Goal: Task Accomplishment & Management: Complete application form

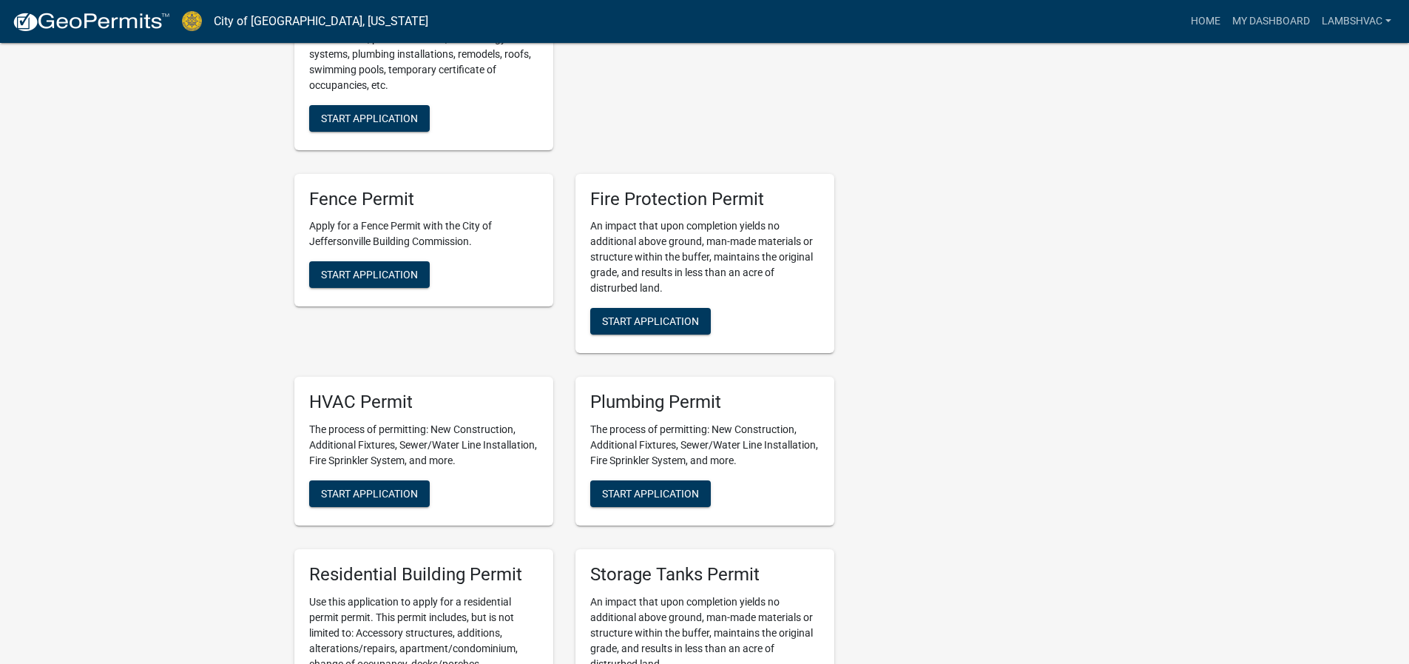
scroll to position [740, 0]
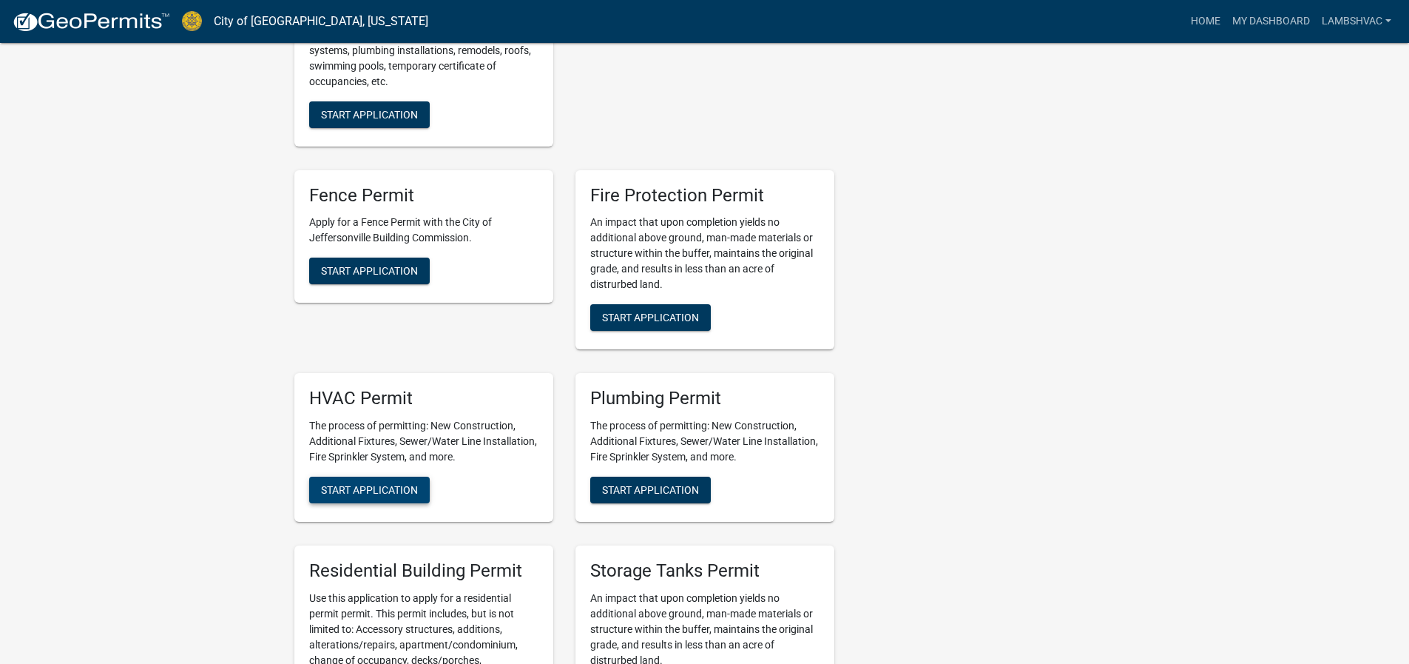
click at [331, 493] on span "Start Application" at bounding box center [369, 490] width 97 height 12
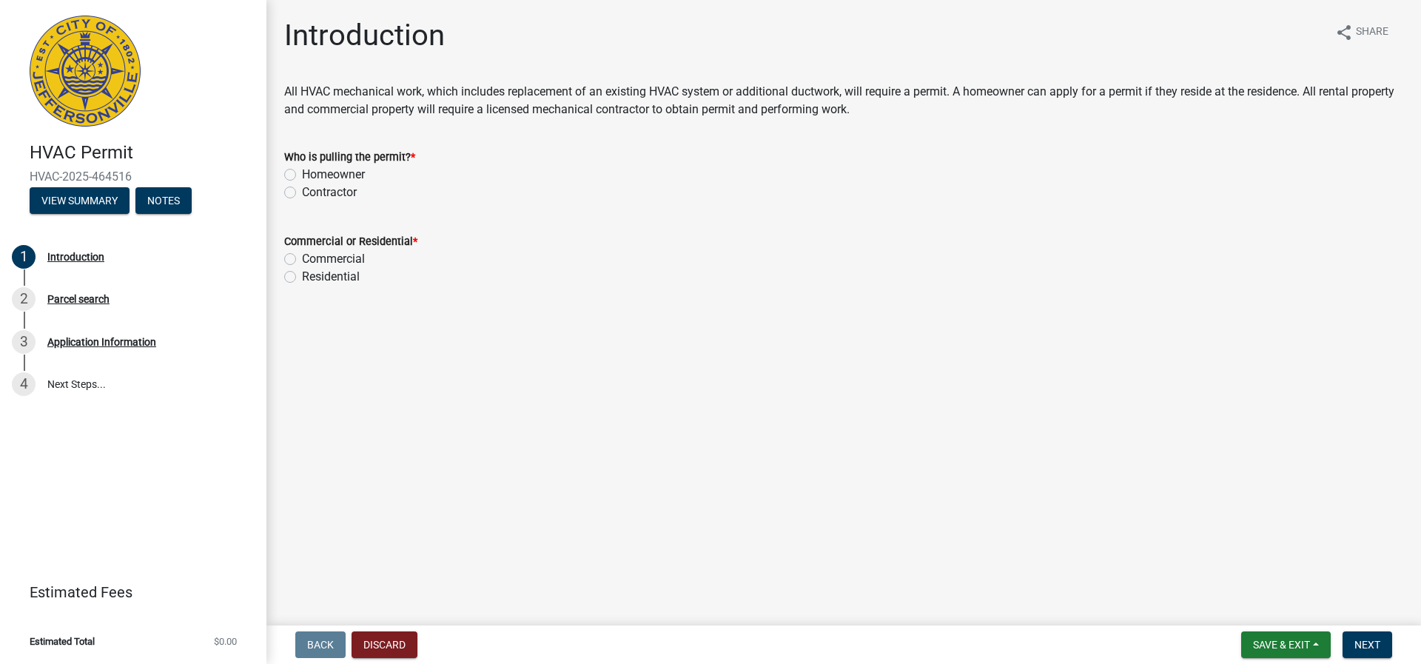
click at [302, 195] on label "Contractor" at bounding box center [329, 192] width 55 height 18
click at [302, 193] on input "Contractor" at bounding box center [307, 188] width 10 height 10
radio input "true"
click at [302, 274] on label "Residential" at bounding box center [331, 277] width 58 height 18
click at [302, 274] on input "Residential" at bounding box center [307, 273] width 10 height 10
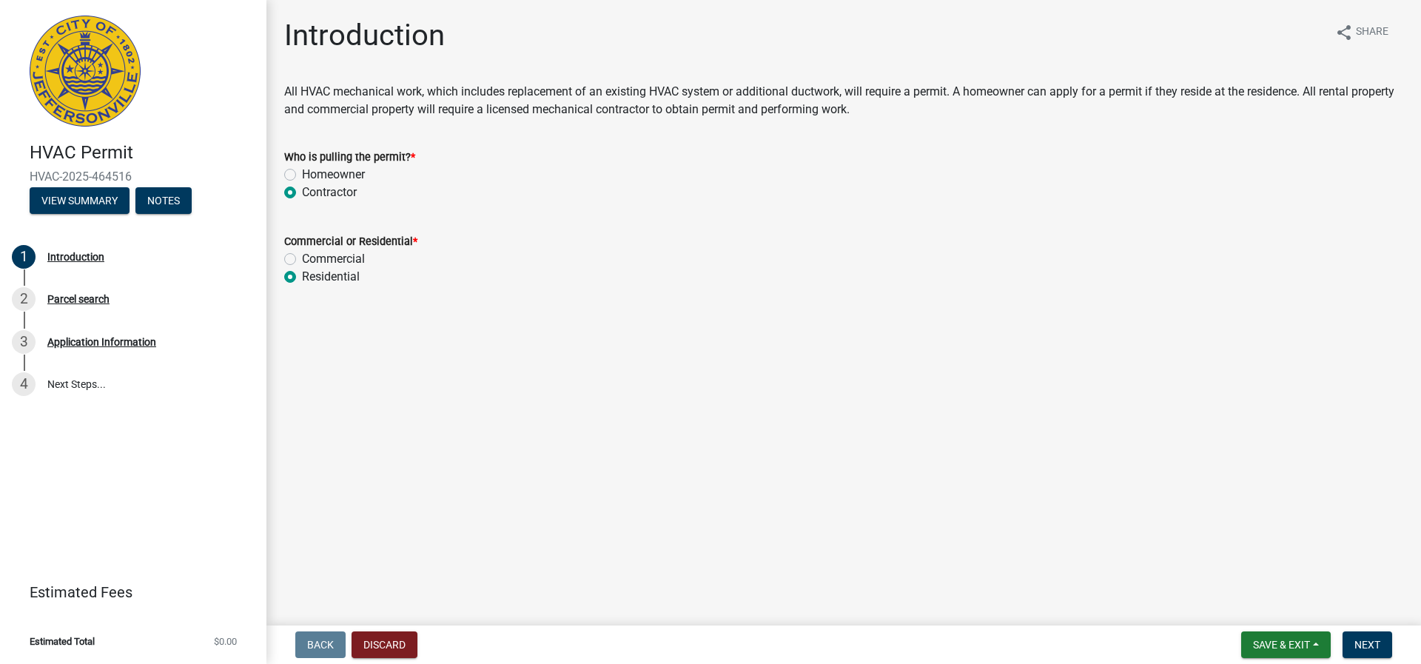
radio input "true"
click at [1356, 645] on span "Next" at bounding box center [1367, 644] width 26 height 12
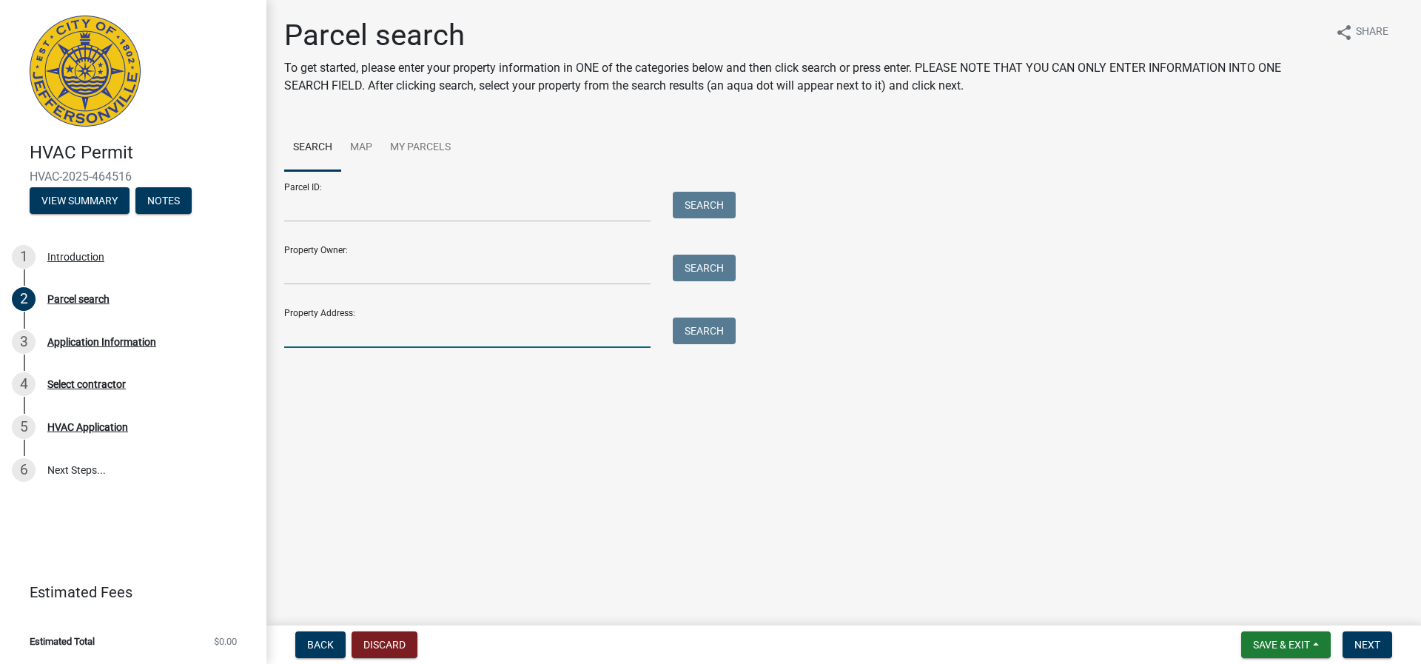
click at [314, 326] on input "Property Address:" at bounding box center [467, 332] width 366 height 30
type input "2093 Aster"
click at [713, 326] on button "Search" at bounding box center [704, 330] width 63 height 27
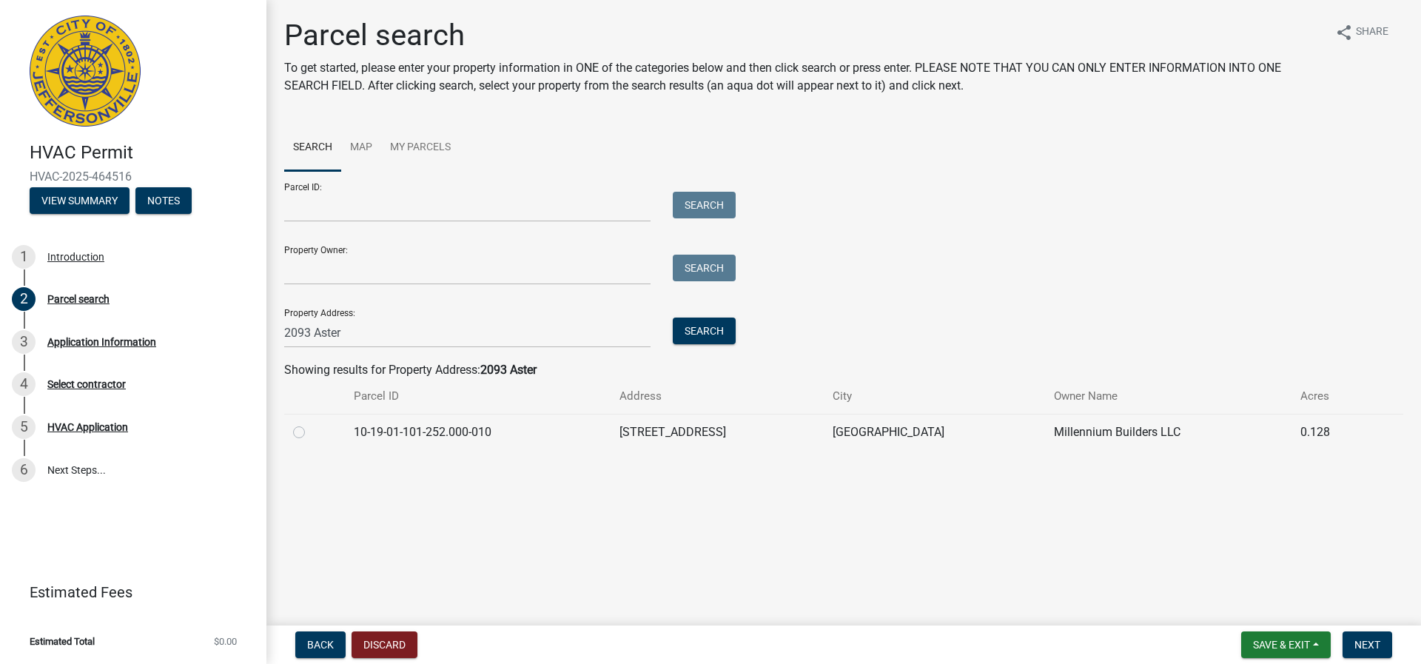
click at [297, 438] on div at bounding box center [314, 432] width 43 height 18
click at [311, 423] on label at bounding box center [311, 423] width 0 height 0
click at [311, 433] on input "radio" at bounding box center [316, 428] width 10 height 10
radio input "true"
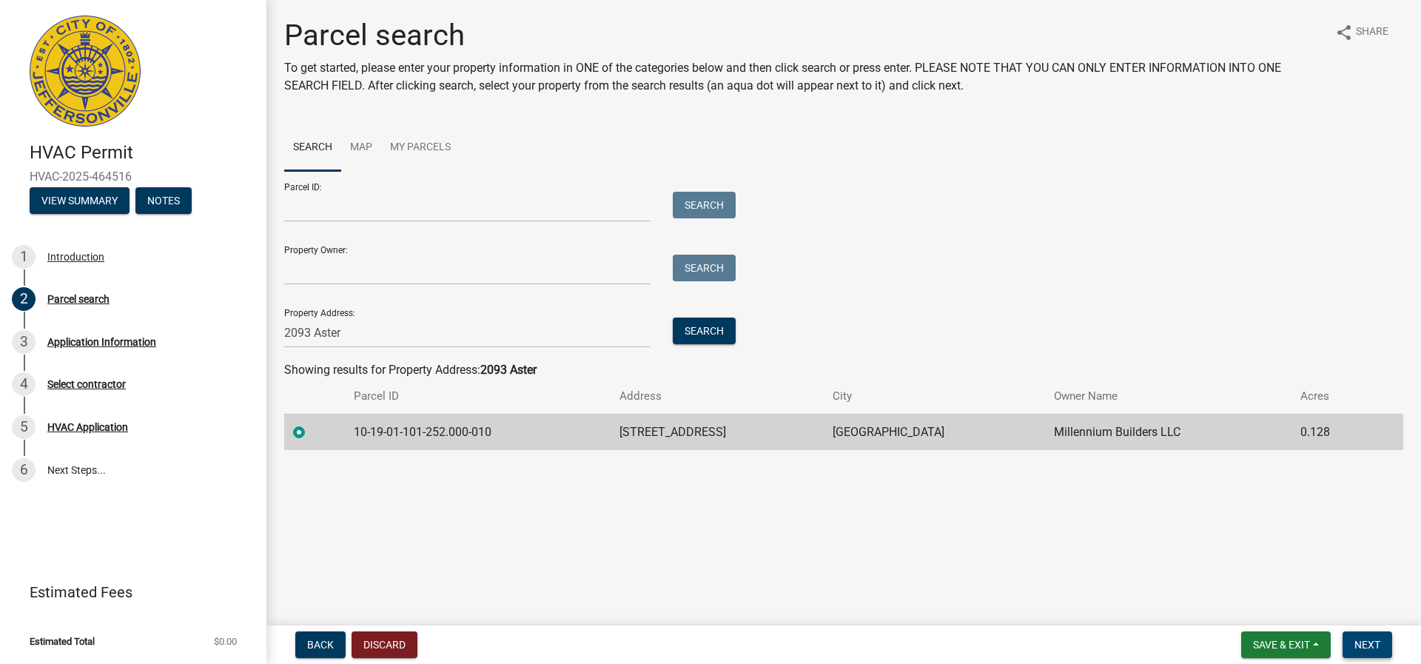
click at [1348, 641] on button "Next" at bounding box center [1367, 644] width 50 height 27
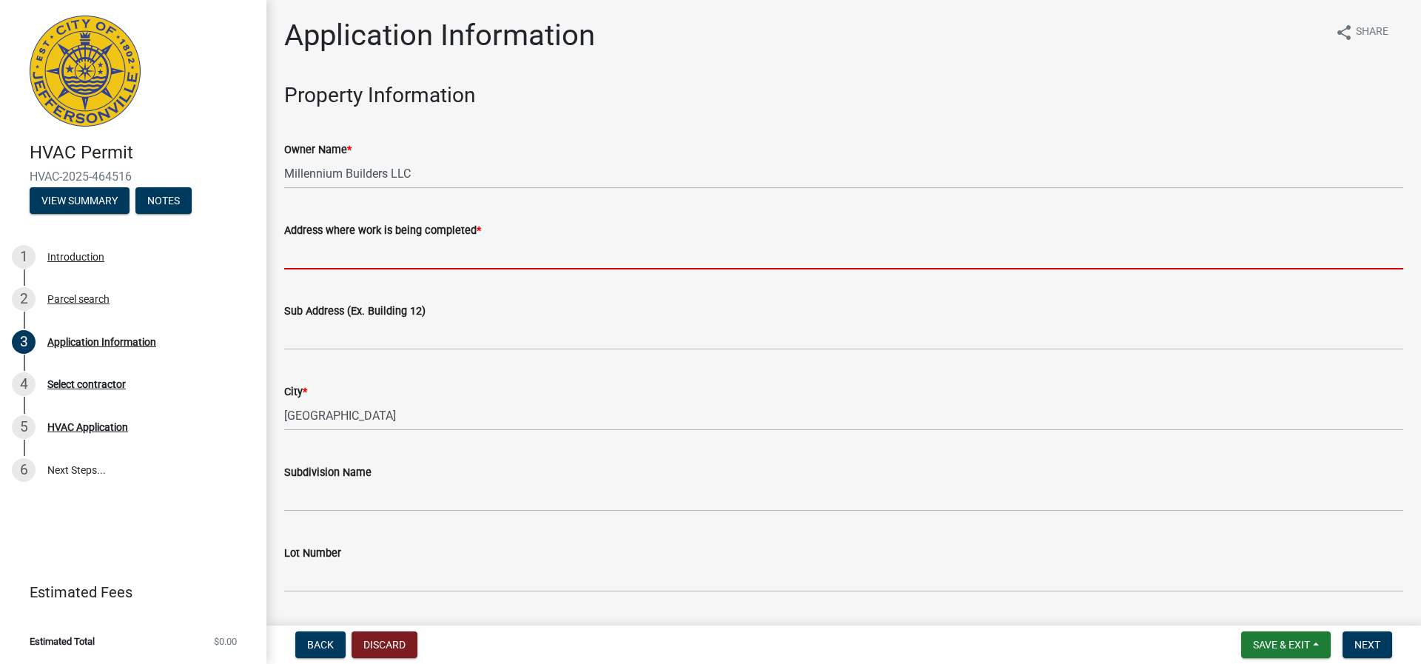
click at [379, 255] on input "Address where work is being completed *" at bounding box center [843, 254] width 1119 height 30
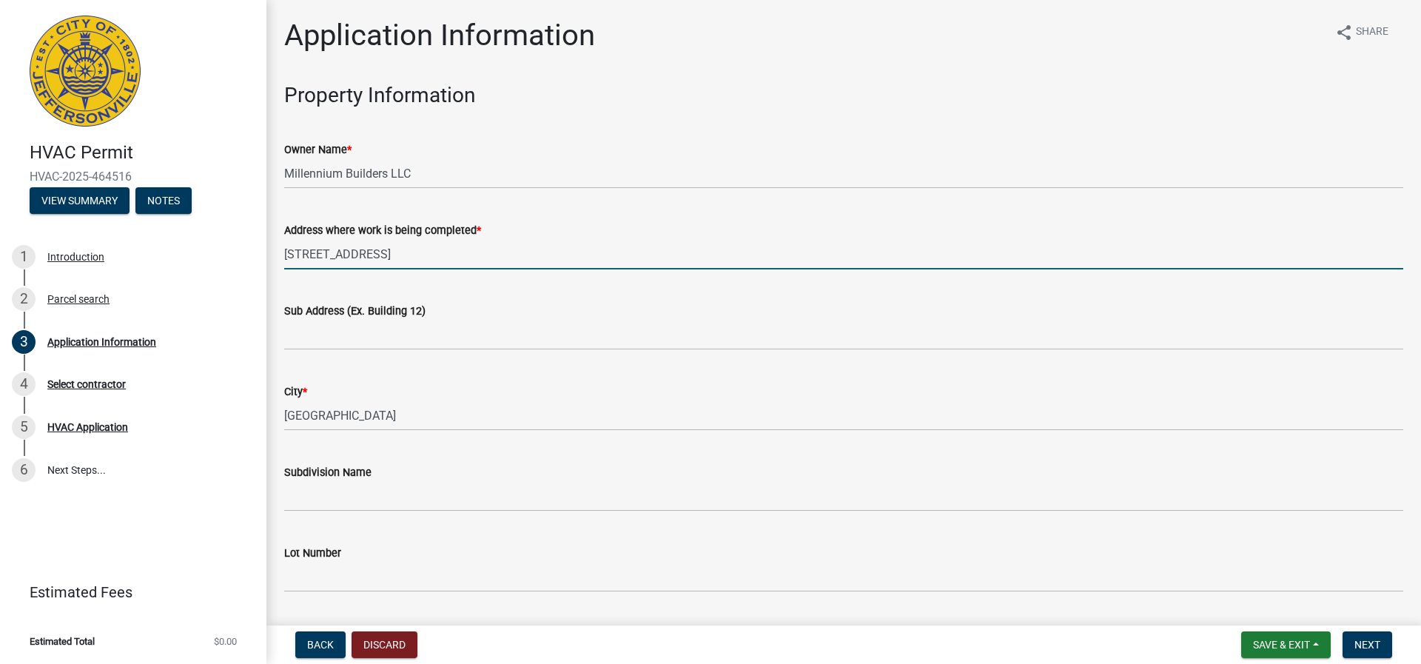
type input "[STREET_ADDRESS]"
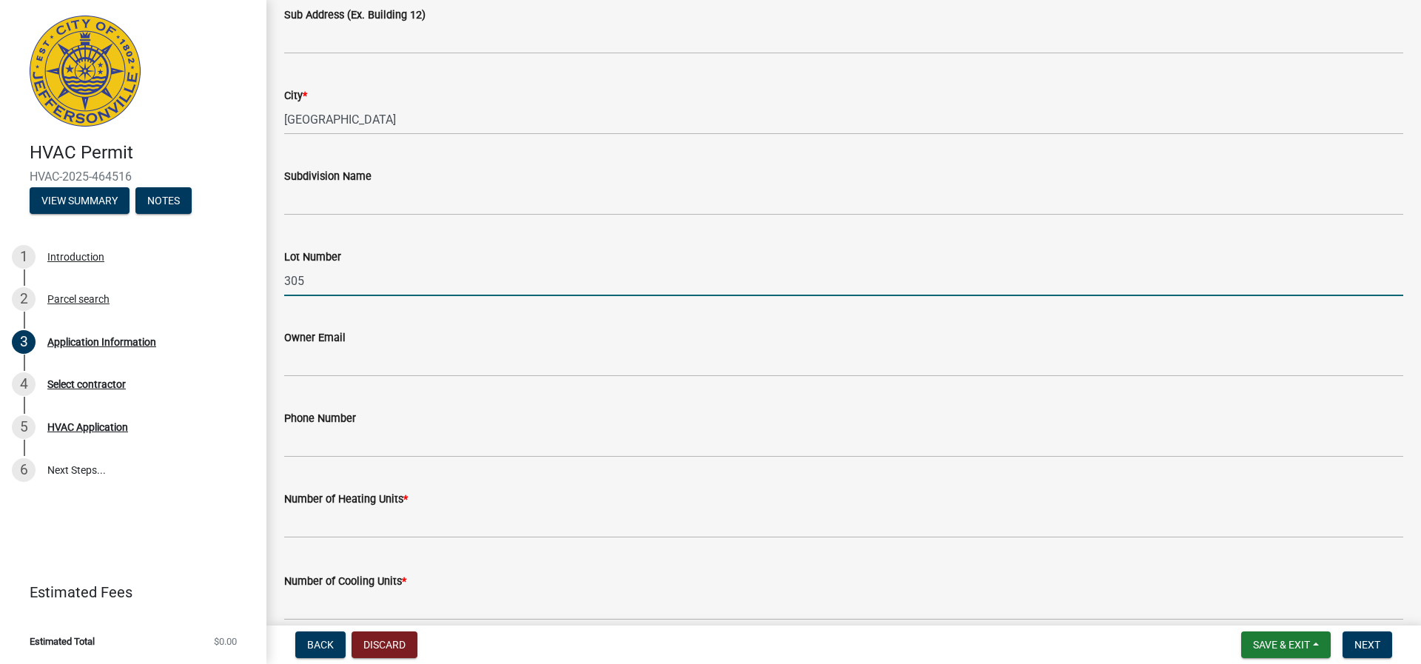
scroll to position [518, 0]
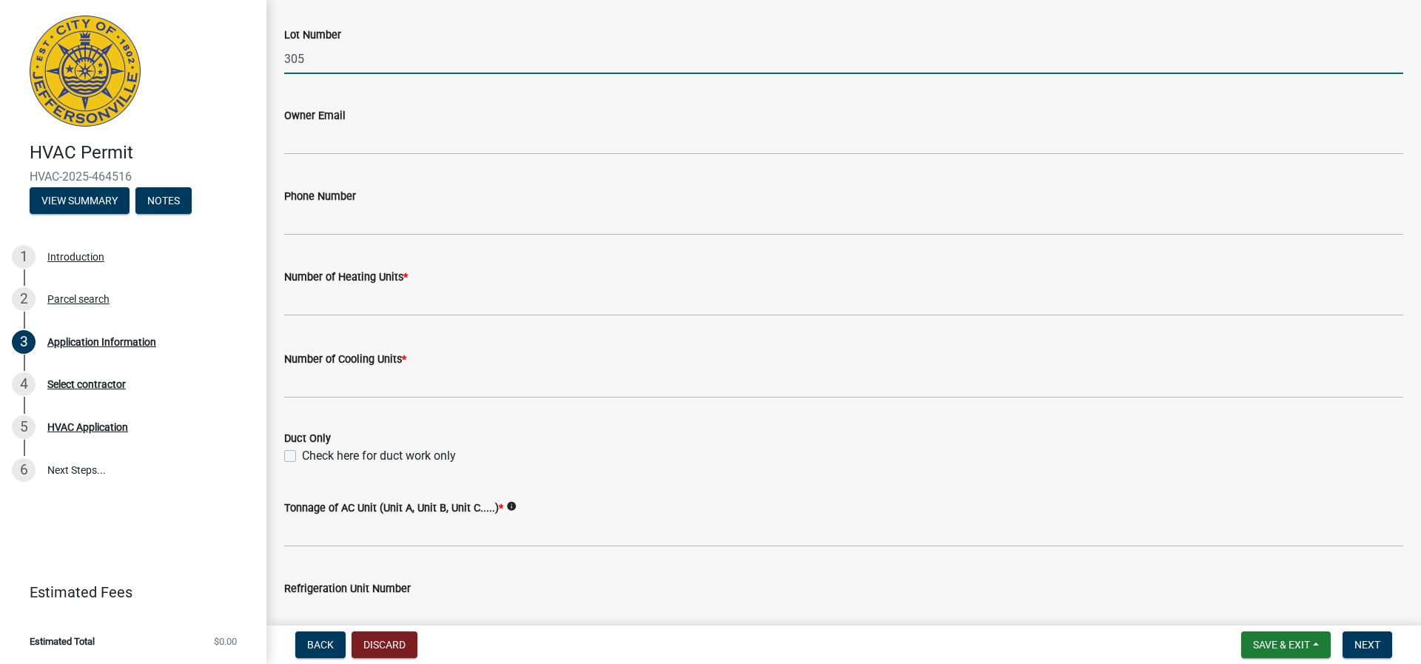
type input "305"
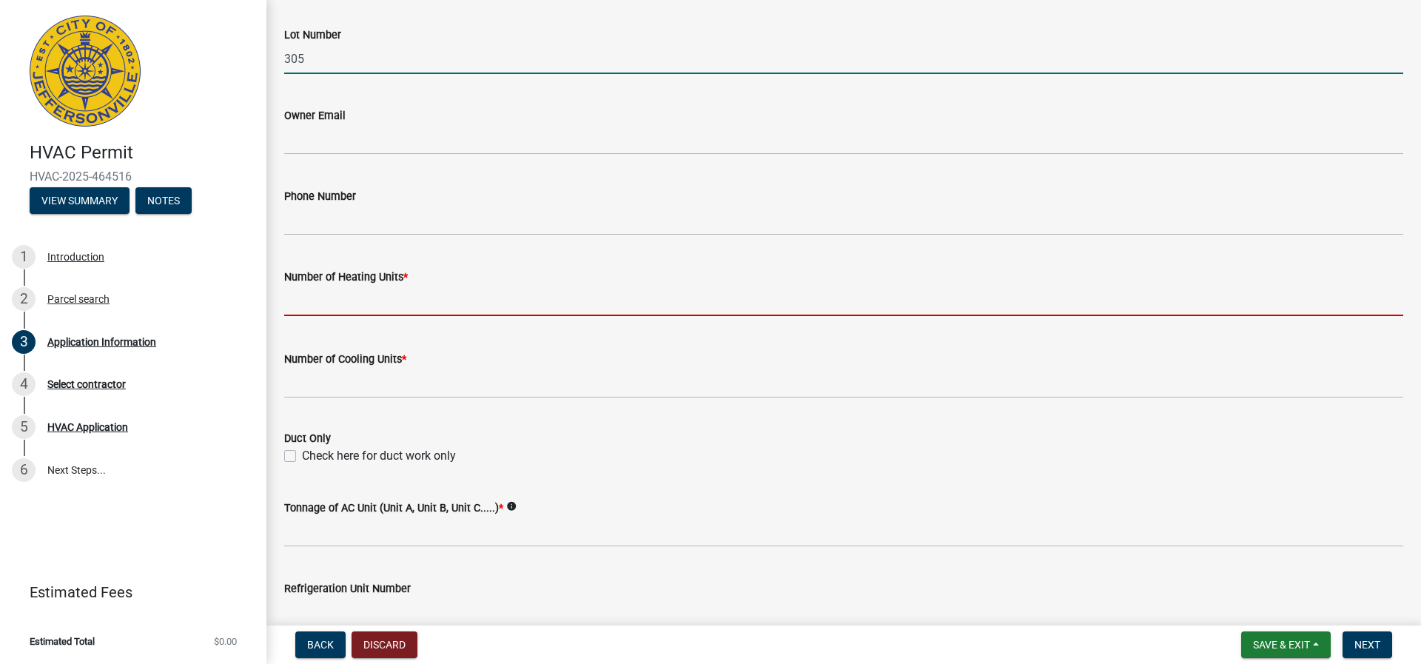
click at [325, 300] on input "text" at bounding box center [843, 301] width 1119 height 30
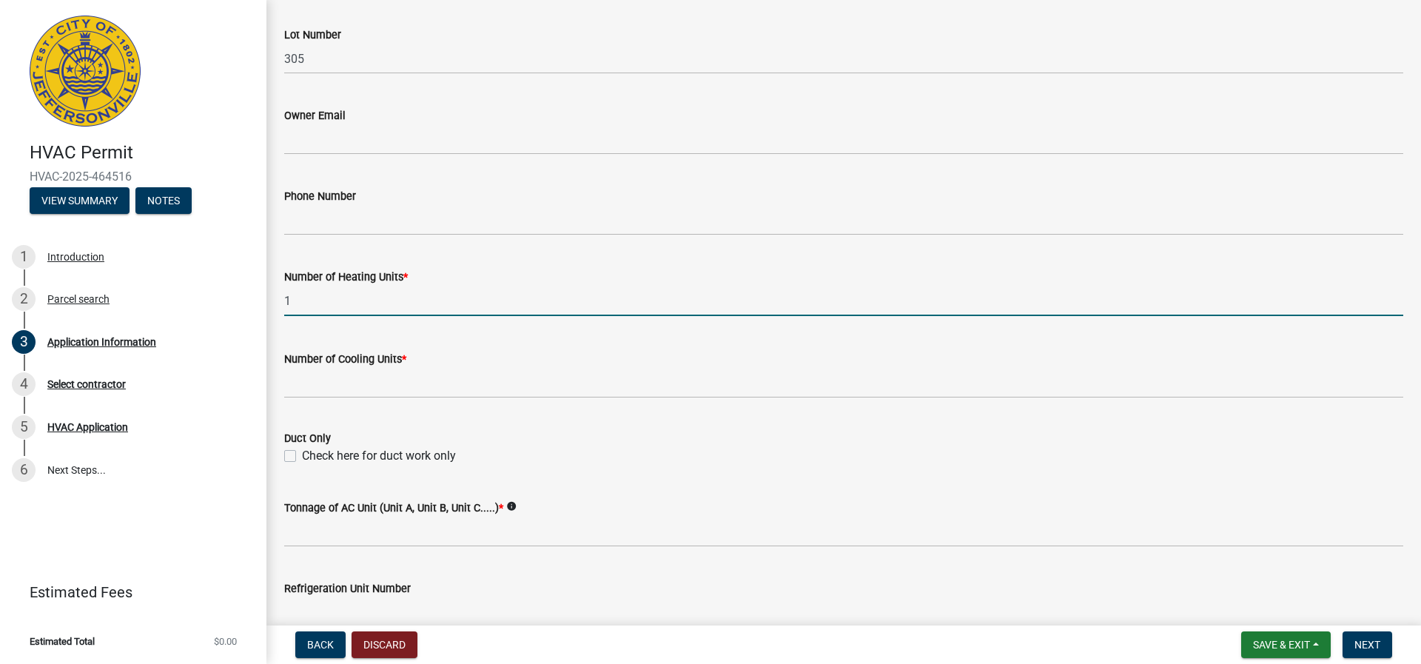
type input "1"
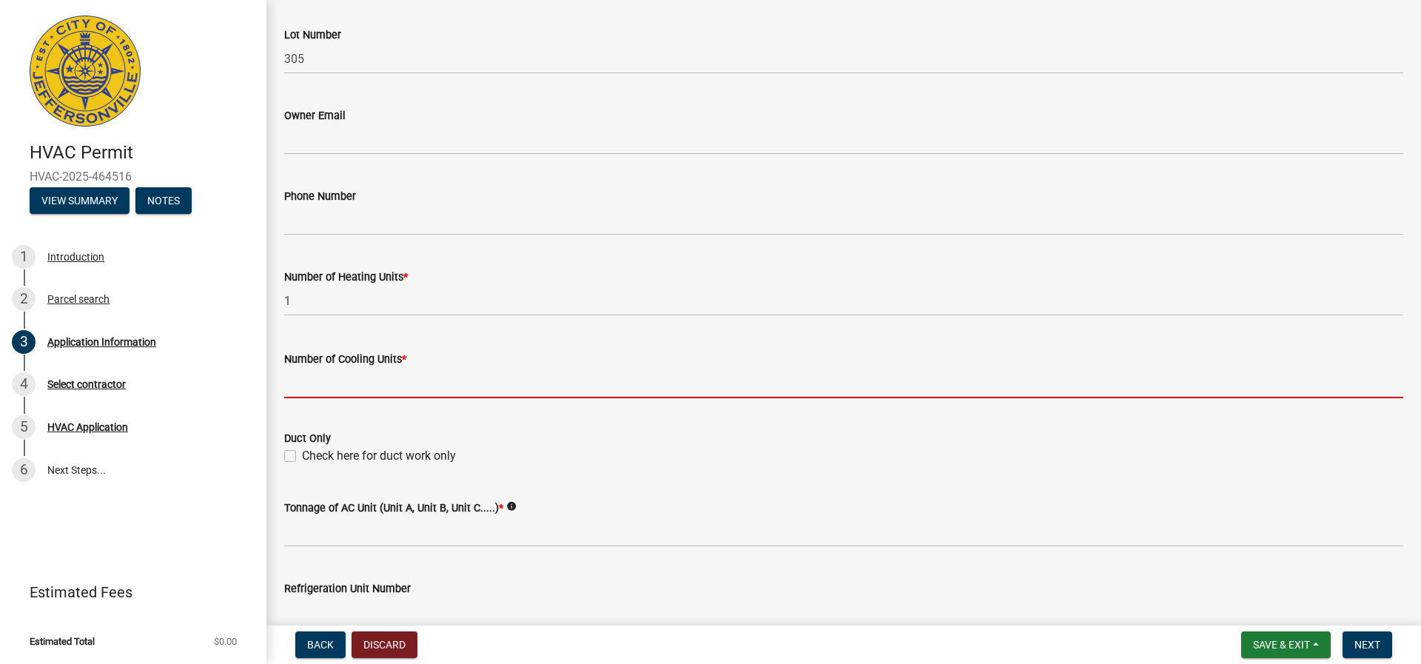
click at [346, 385] on input "text" at bounding box center [843, 383] width 1119 height 30
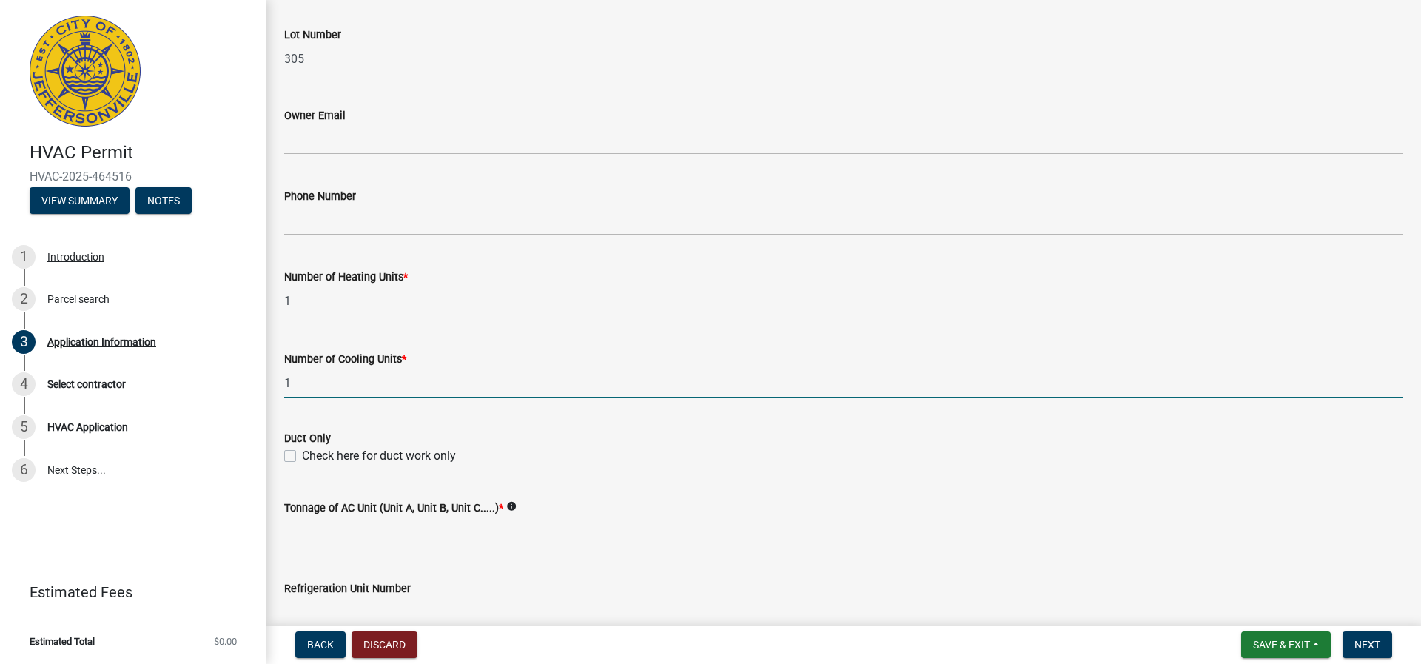
scroll to position [740, 0]
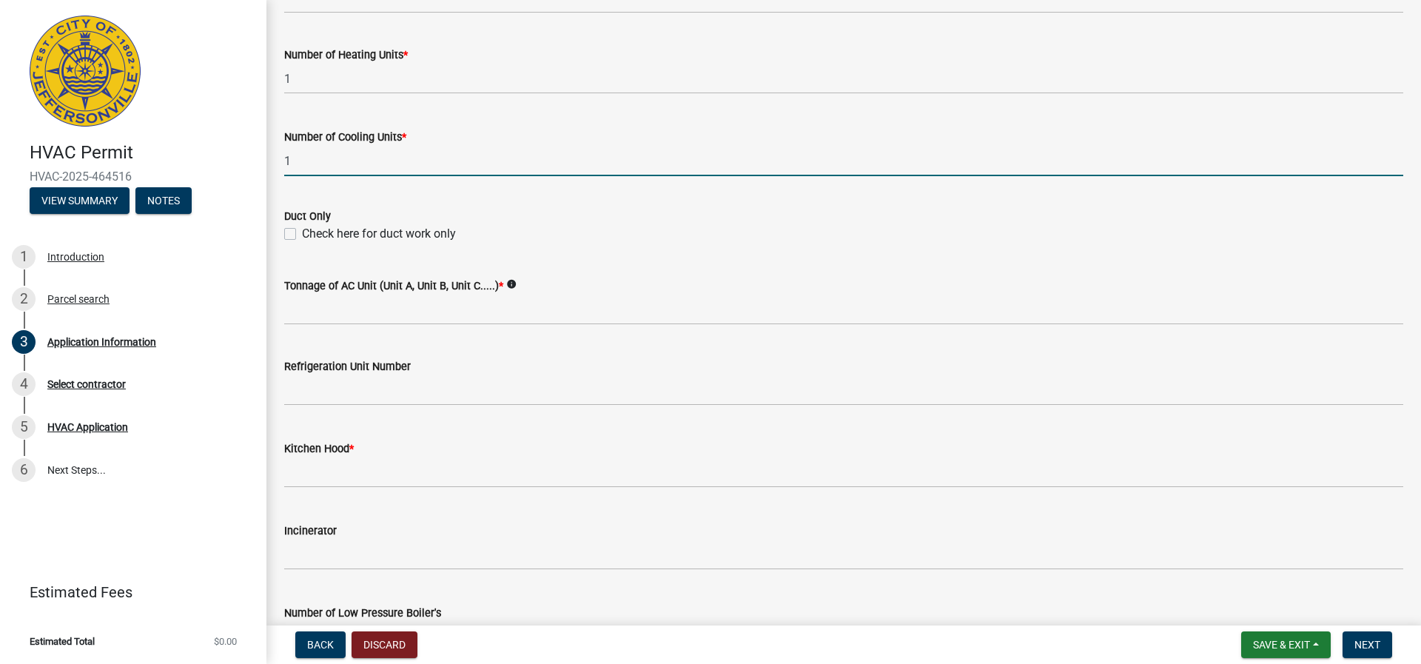
type input "1"
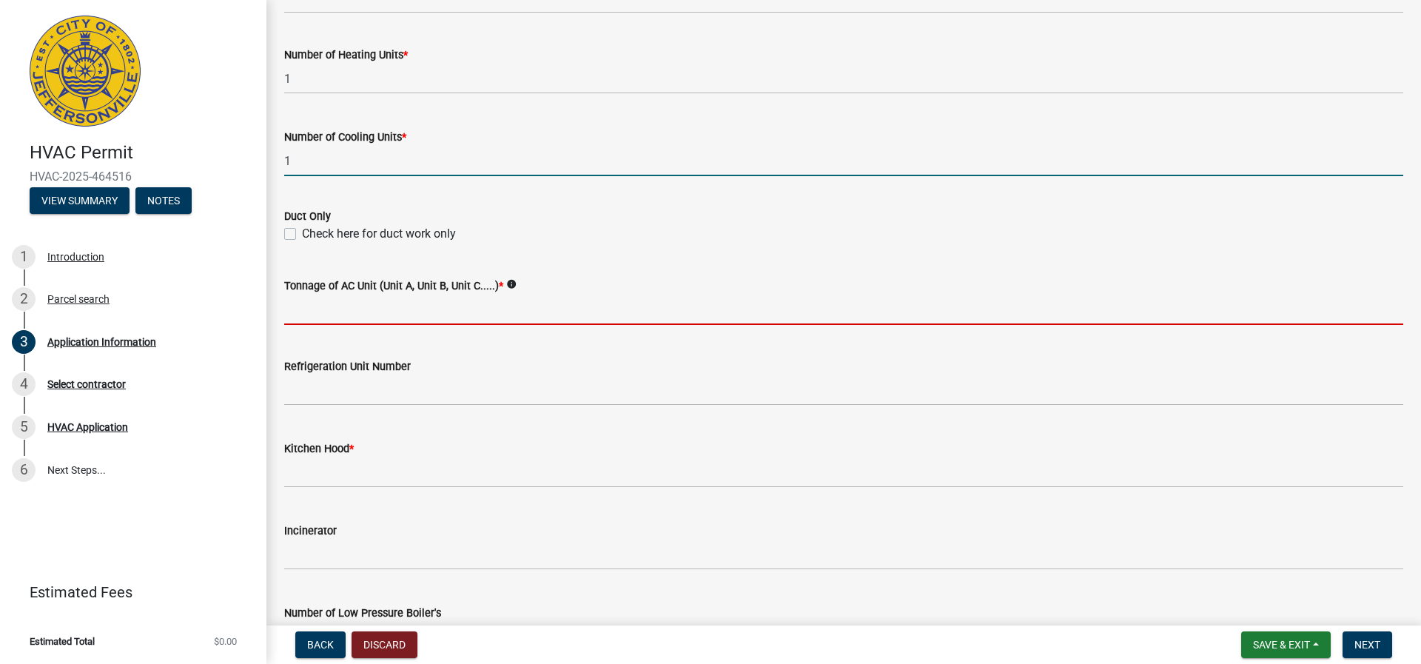
click at [341, 309] on input "Tonnage of AC Unit (Unit A, Unit B, Unit C.....) *" at bounding box center [843, 309] width 1119 height 30
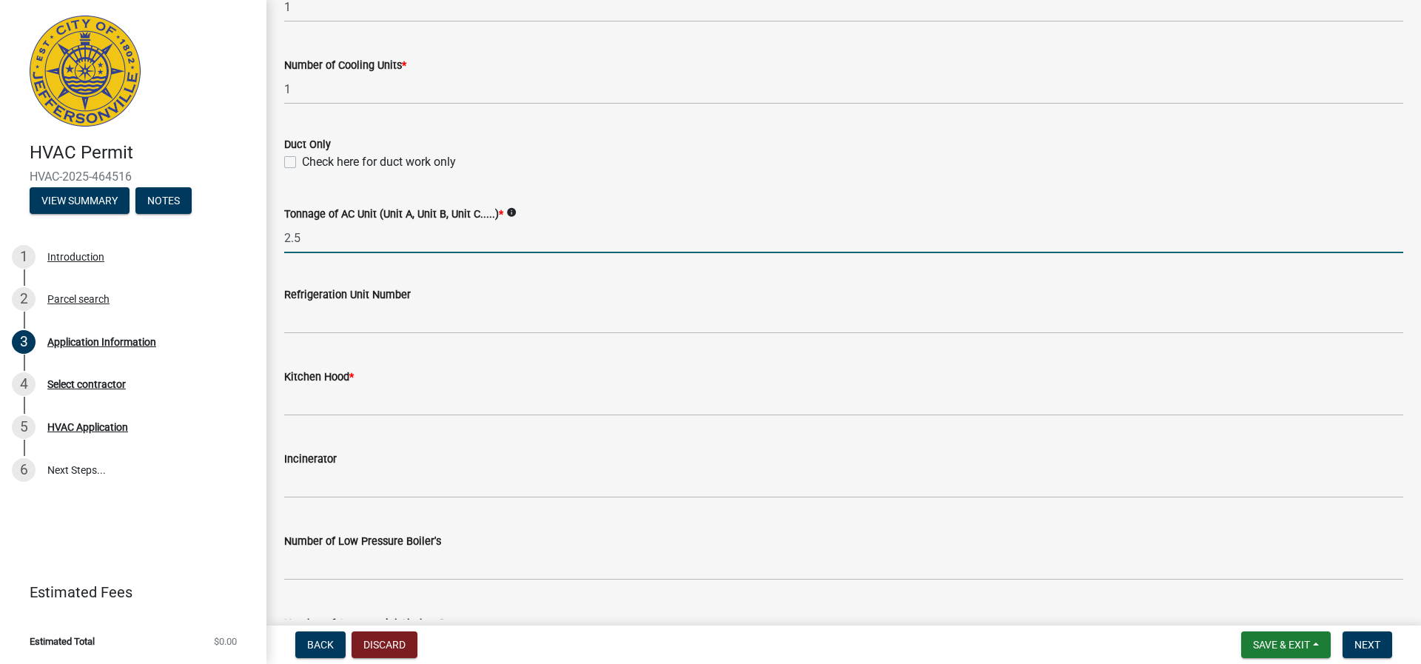
scroll to position [962, 0]
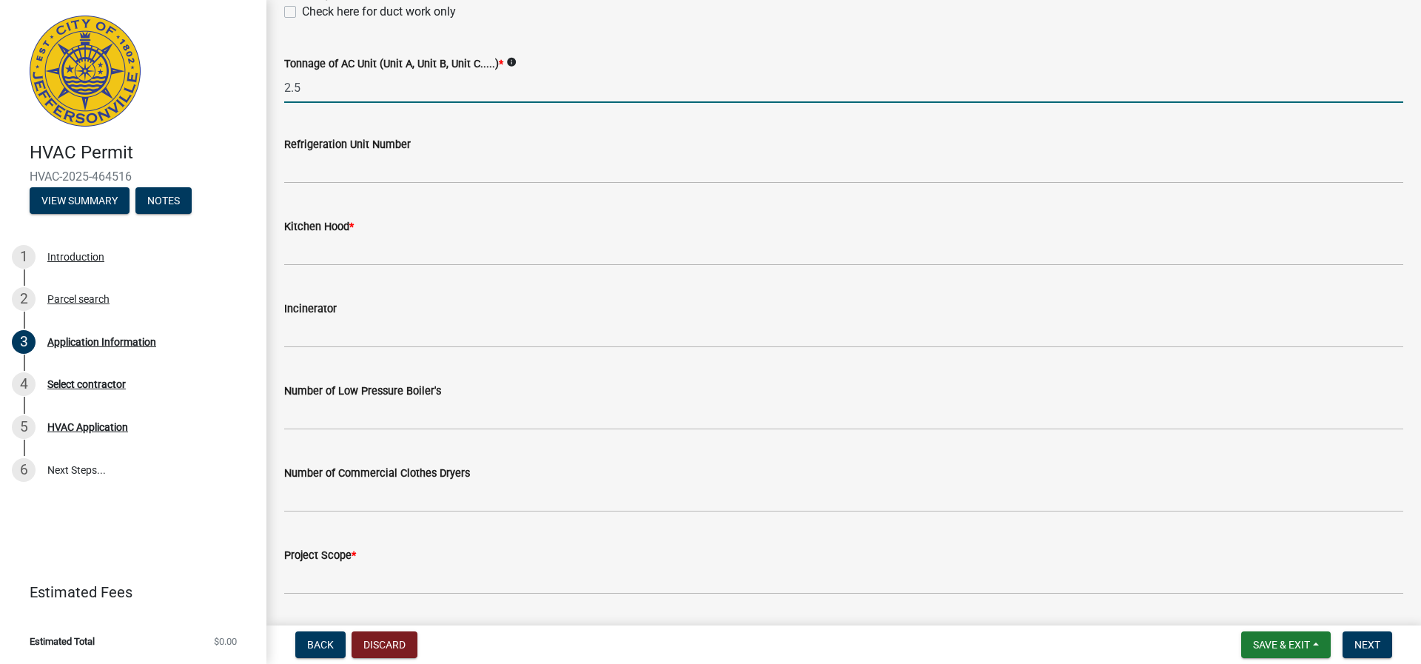
type input "2.5"
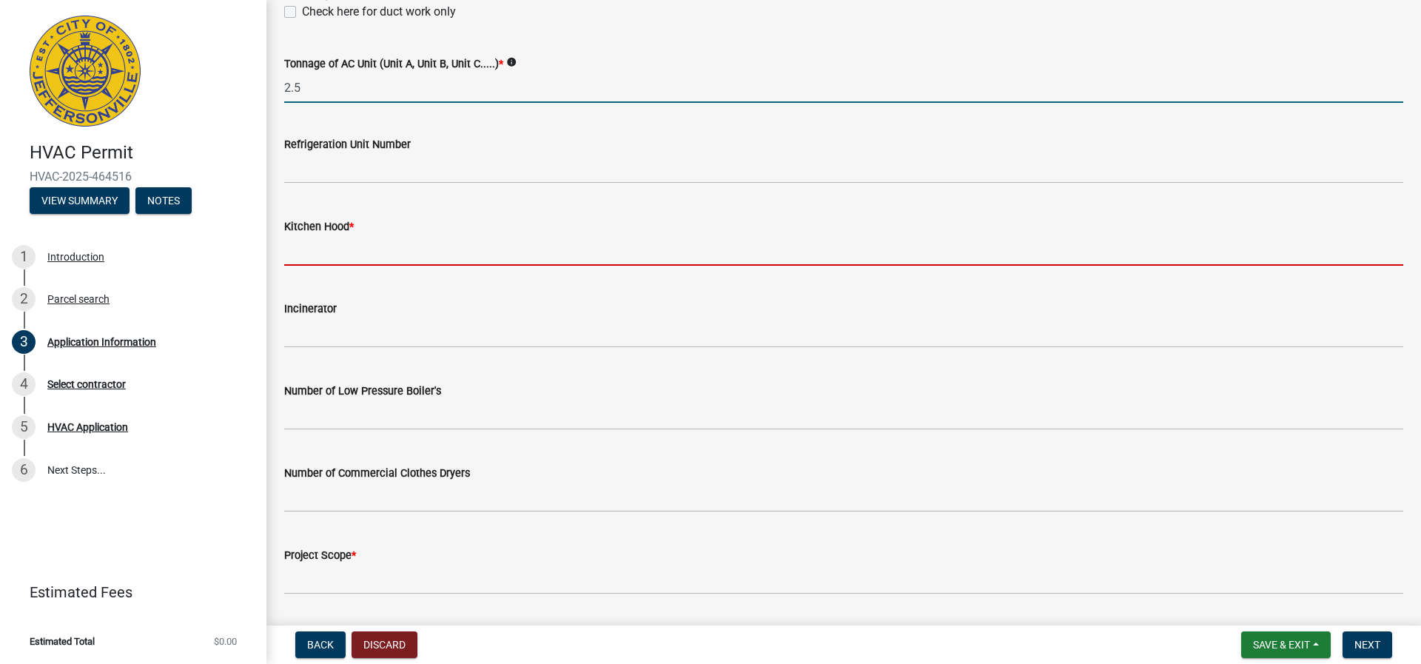
click at [358, 248] on input "text" at bounding box center [843, 250] width 1119 height 30
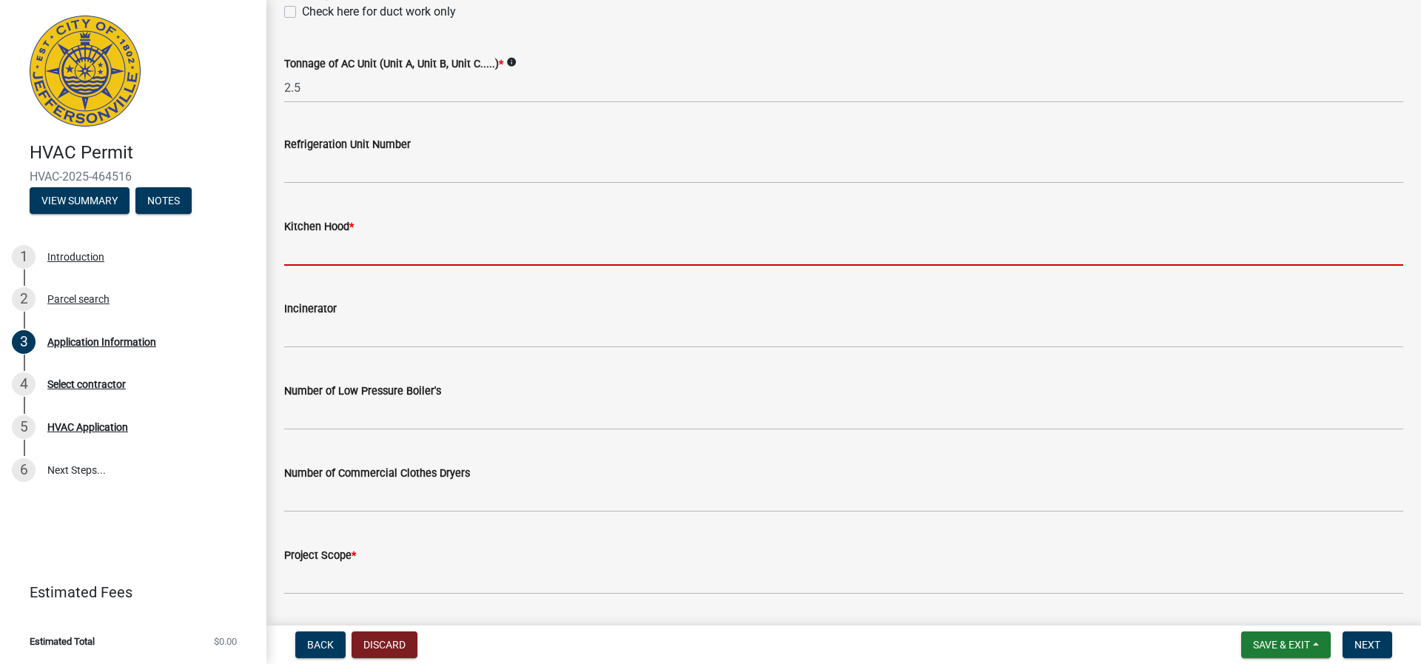
type input "0"
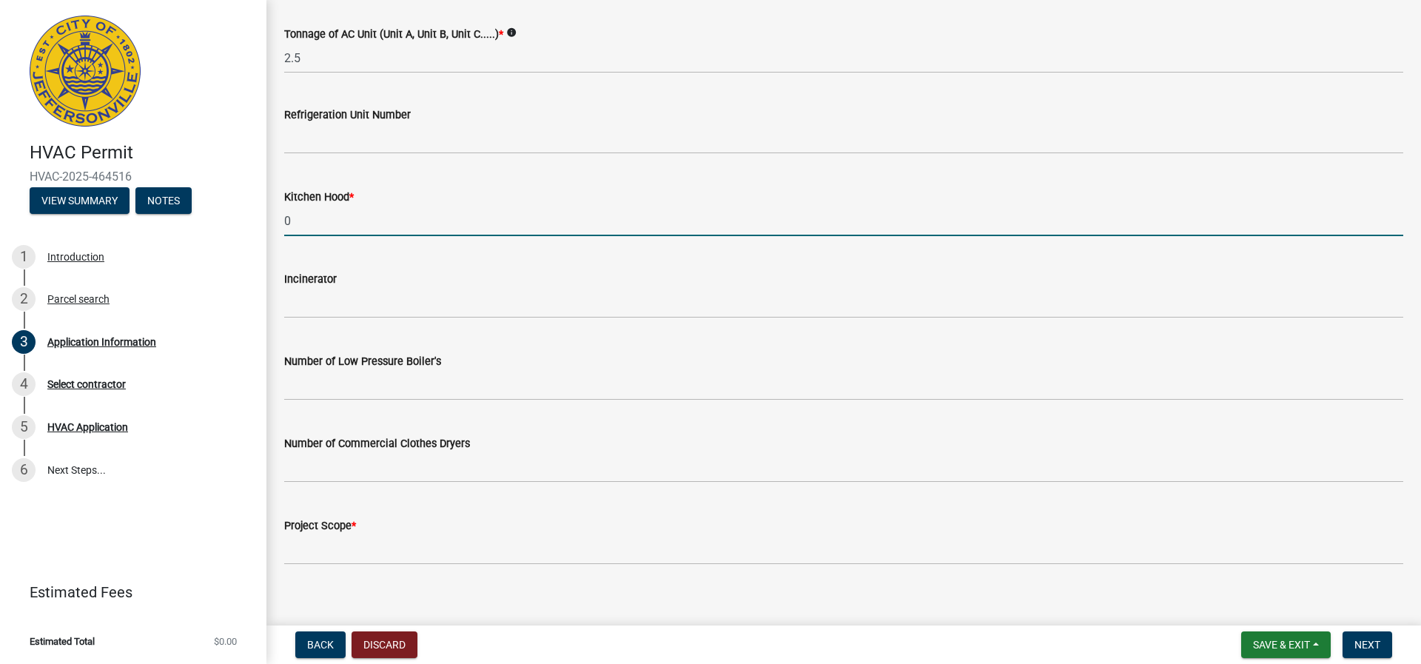
scroll to position [1006, 0]
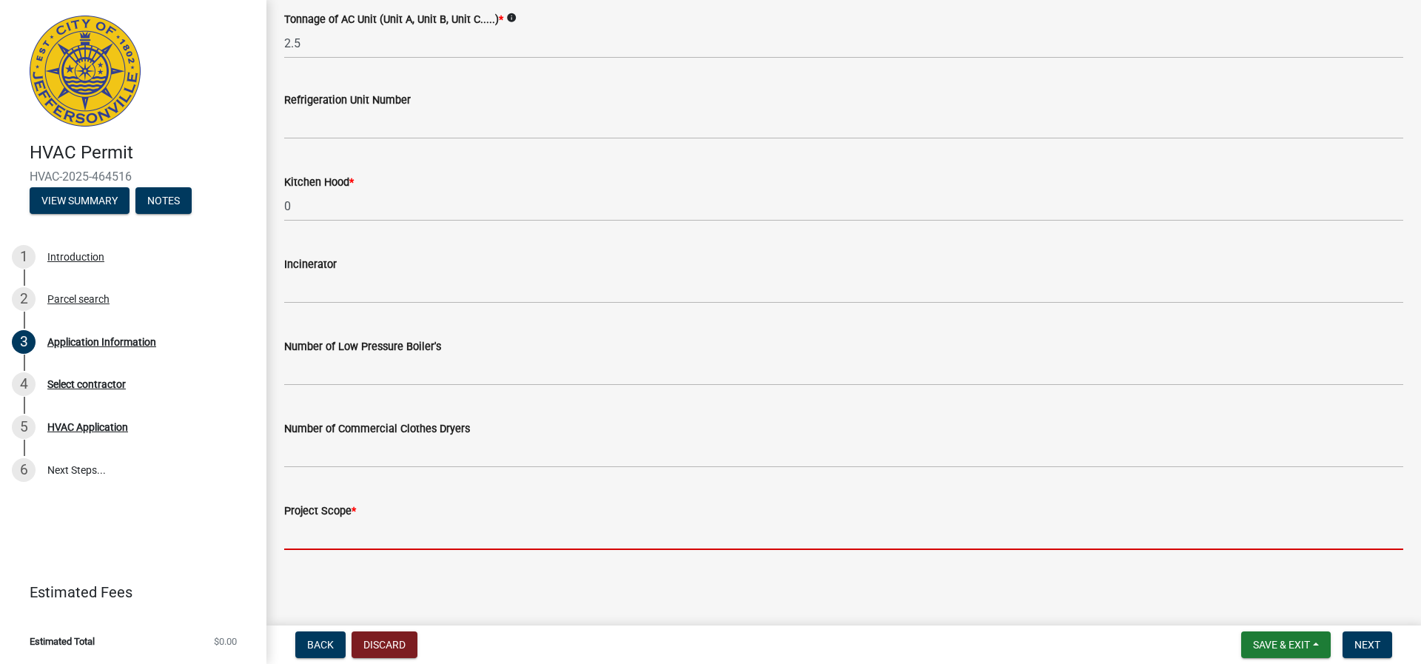
click at [290, 536] on input "Project Scope *" at bounding box center [843, 534] width 1119 height 30
type input "New construction hvac install"
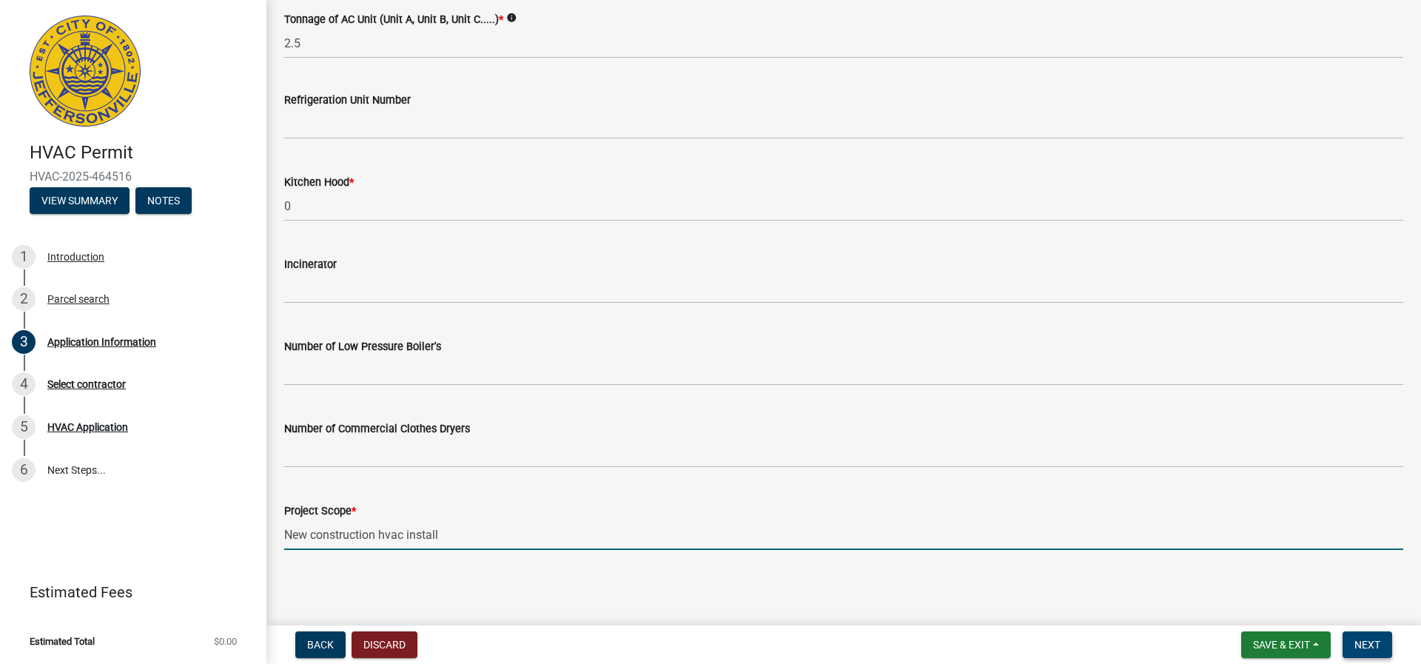
click at [1367, 643] on span "Next" at bounding box center [1367, 644] width 26 height 12
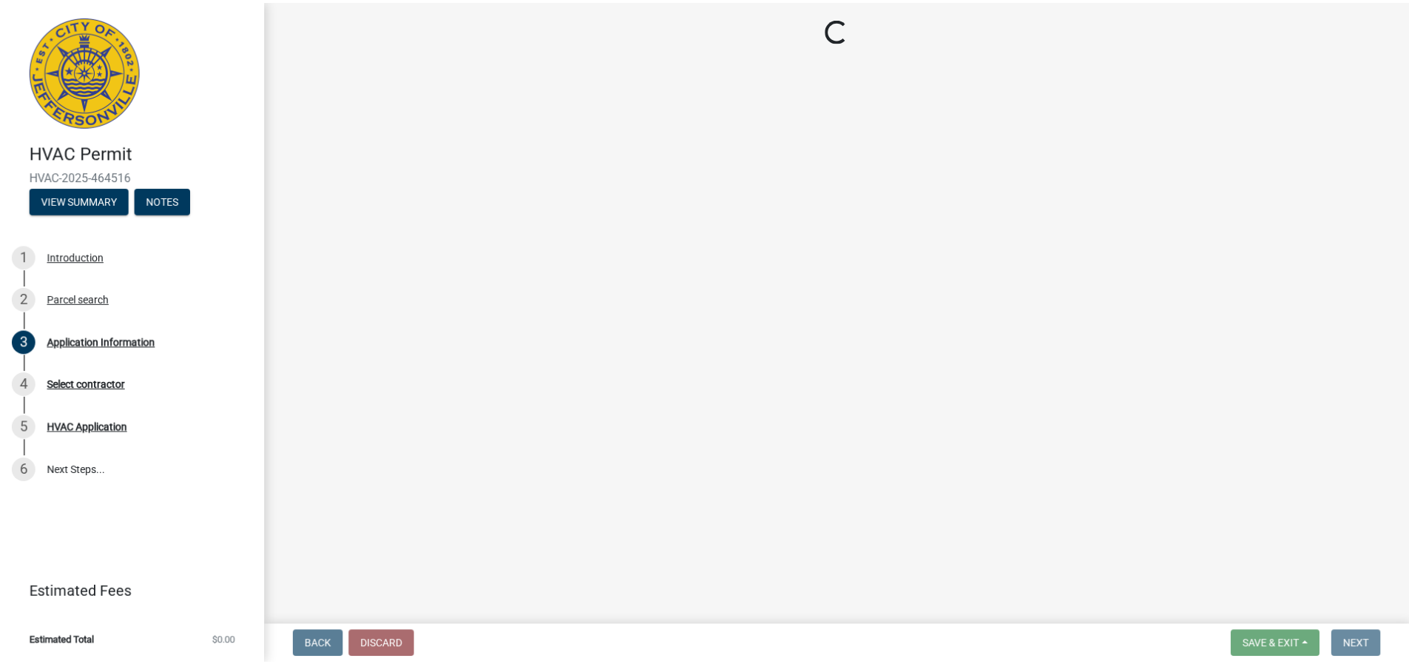
scroll to position [0, 0]
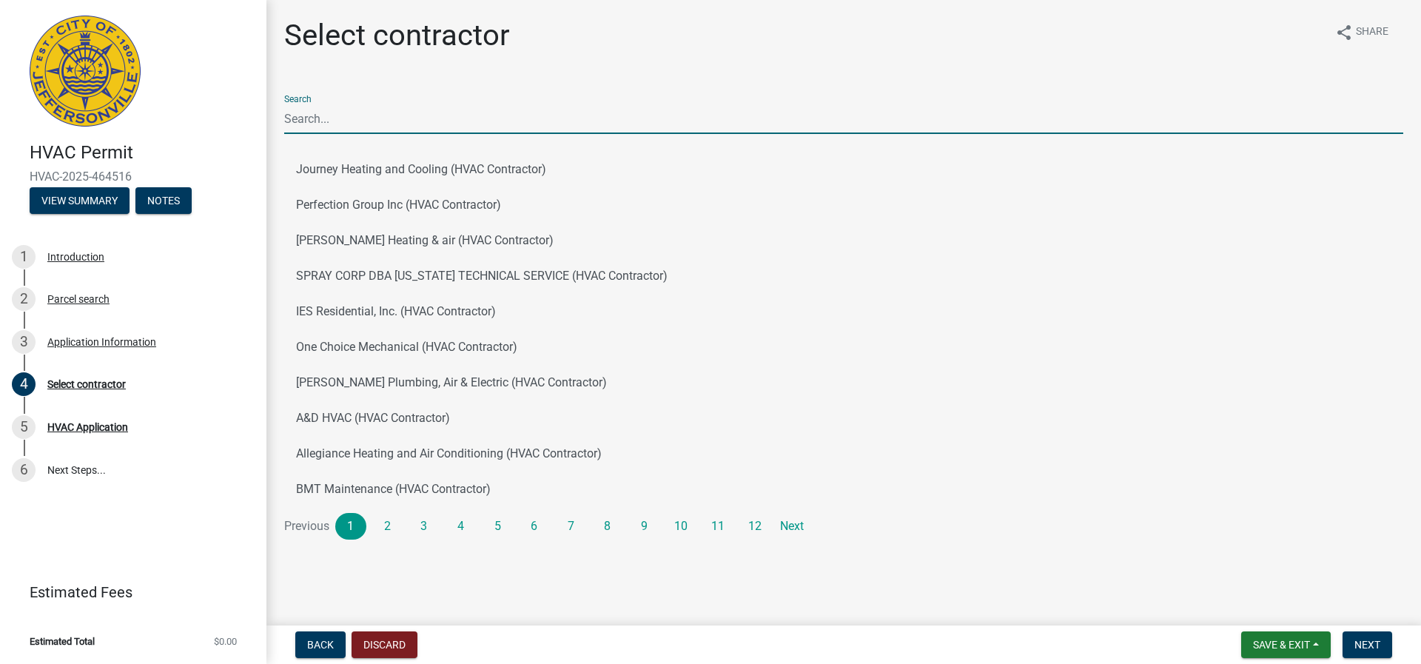
click at [368, 125] on input "Search" at bounding box center [843, 119] width 1119 height 30
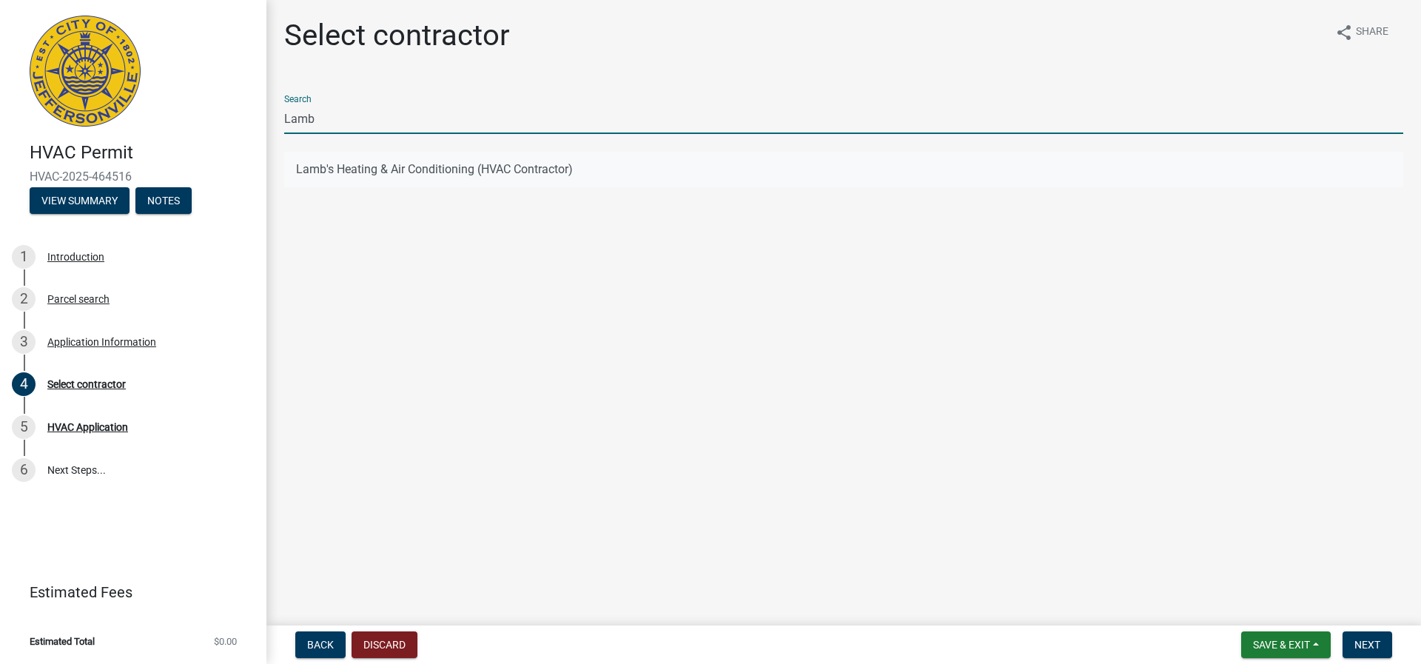
type input "Lamb"
click at [316, 167] on button "Lamb's Heating & Air Conditioning (HVAC Contractor)" at bounding box center [843, 170] width 1119 height 36
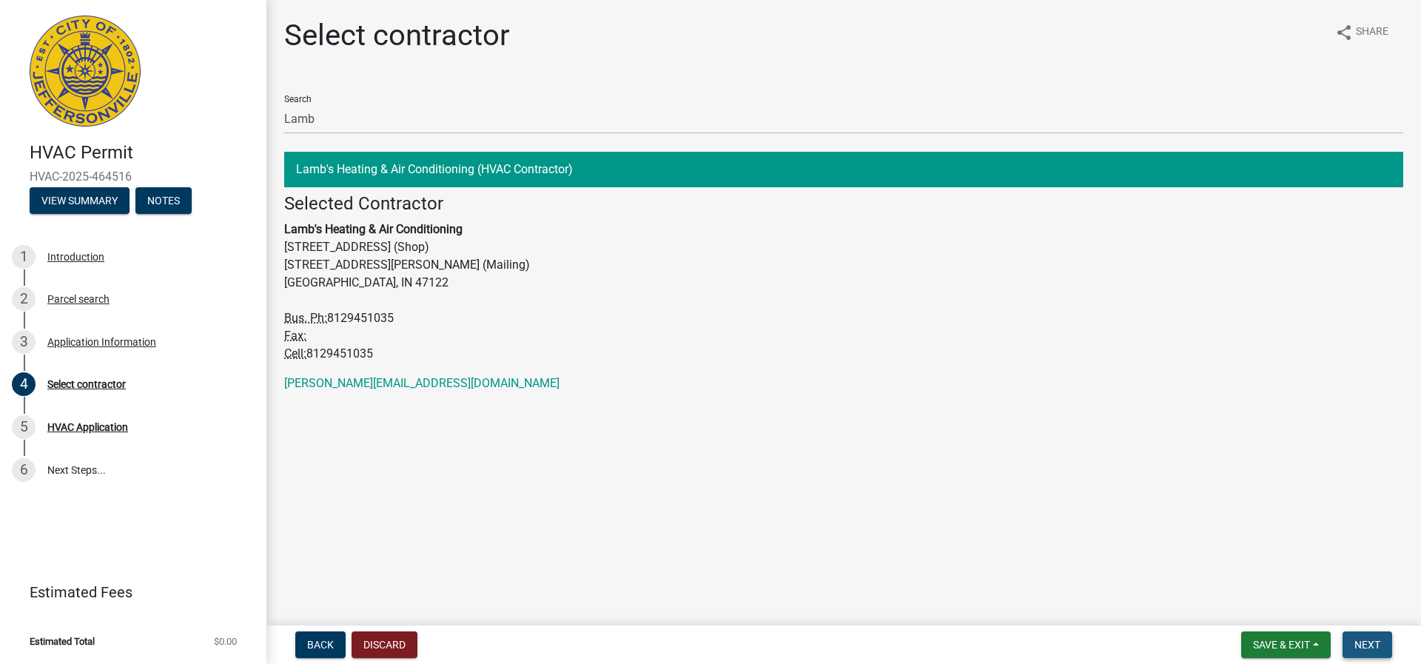
click at [1376, 648] on span "Next" at bounding box center [1367, 644] width 26 height 12
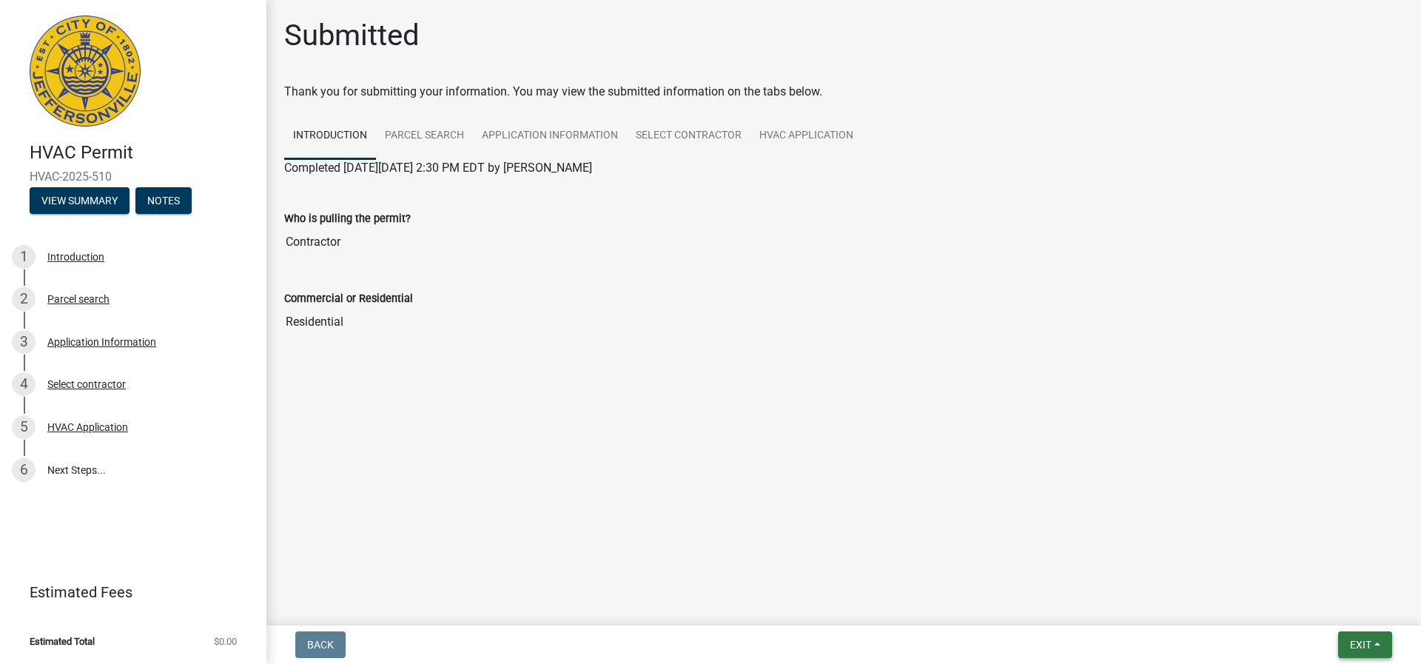
click at [1375, 635] on button "Exit" at bounding box center [1365, 644] width 54 height 27
click at [1301, 607] on button "Save & Exit" at bounding box center [1332, 606] width 118 height 36
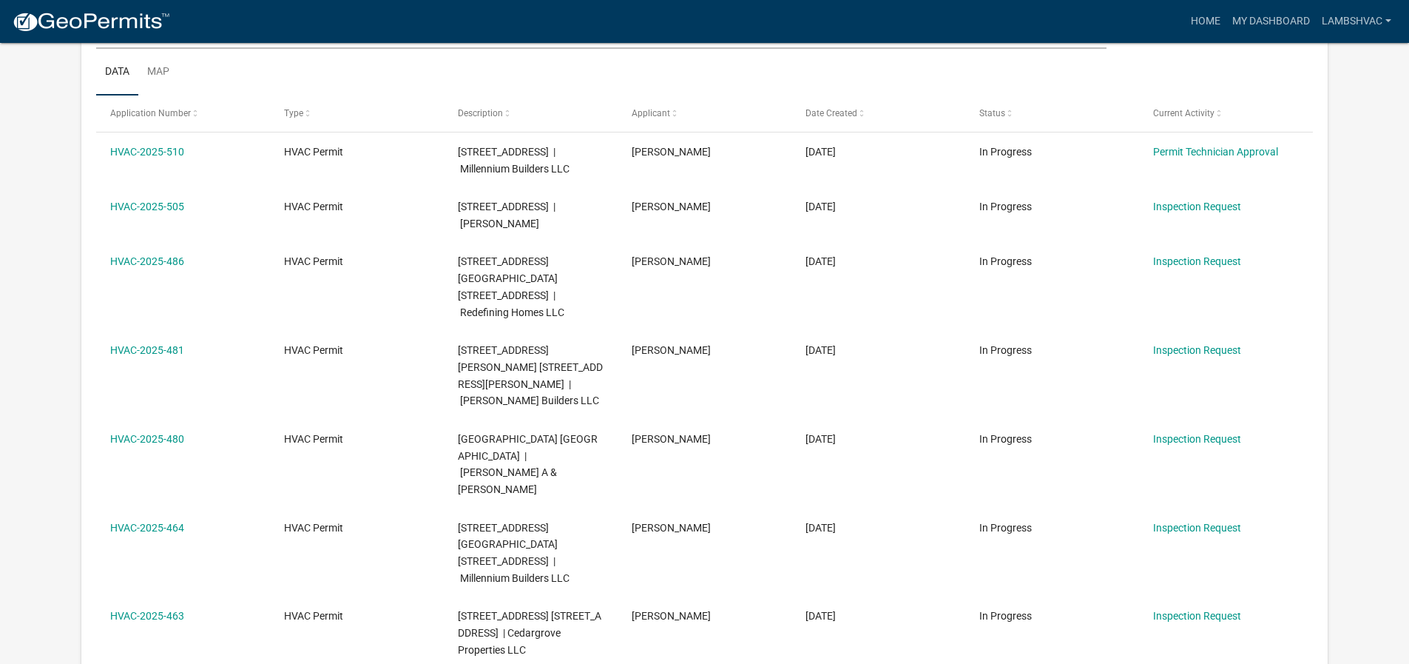
scroll to position [148, 0]
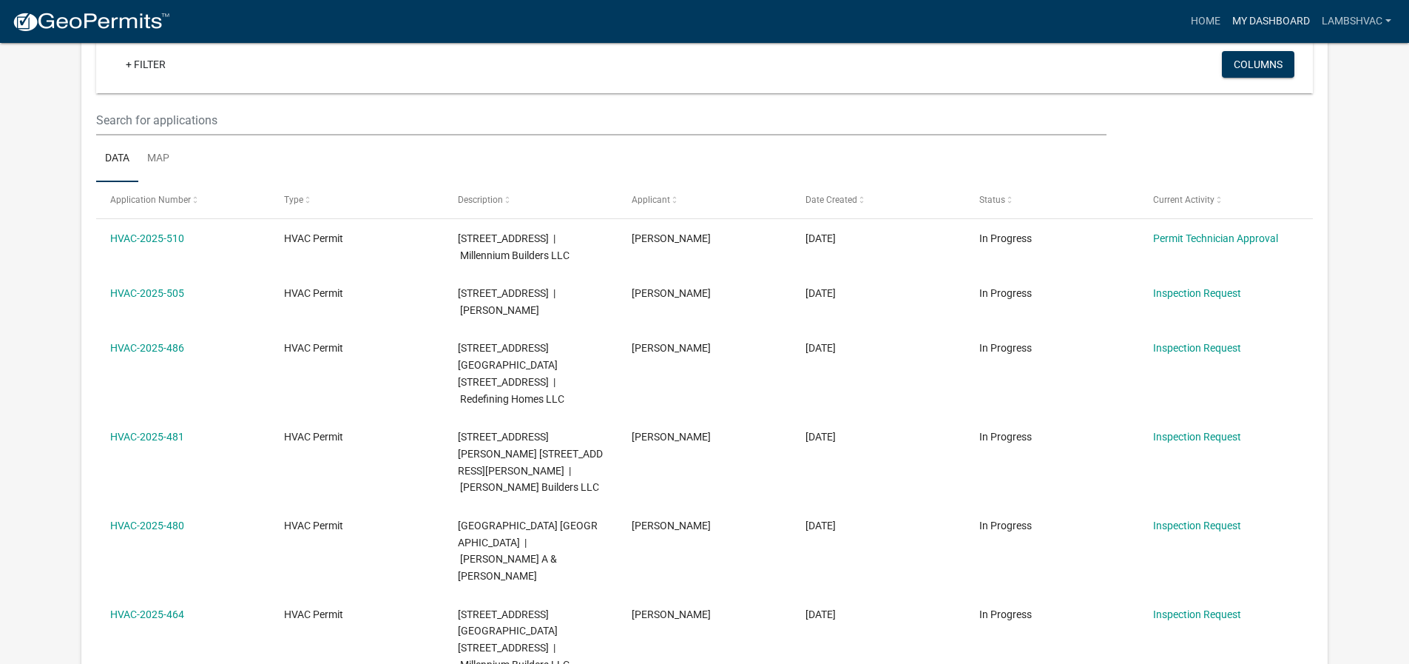
click at [1278, 21] on link "My Dashboard" at bounding box center [1272, 21] width 90 height 28
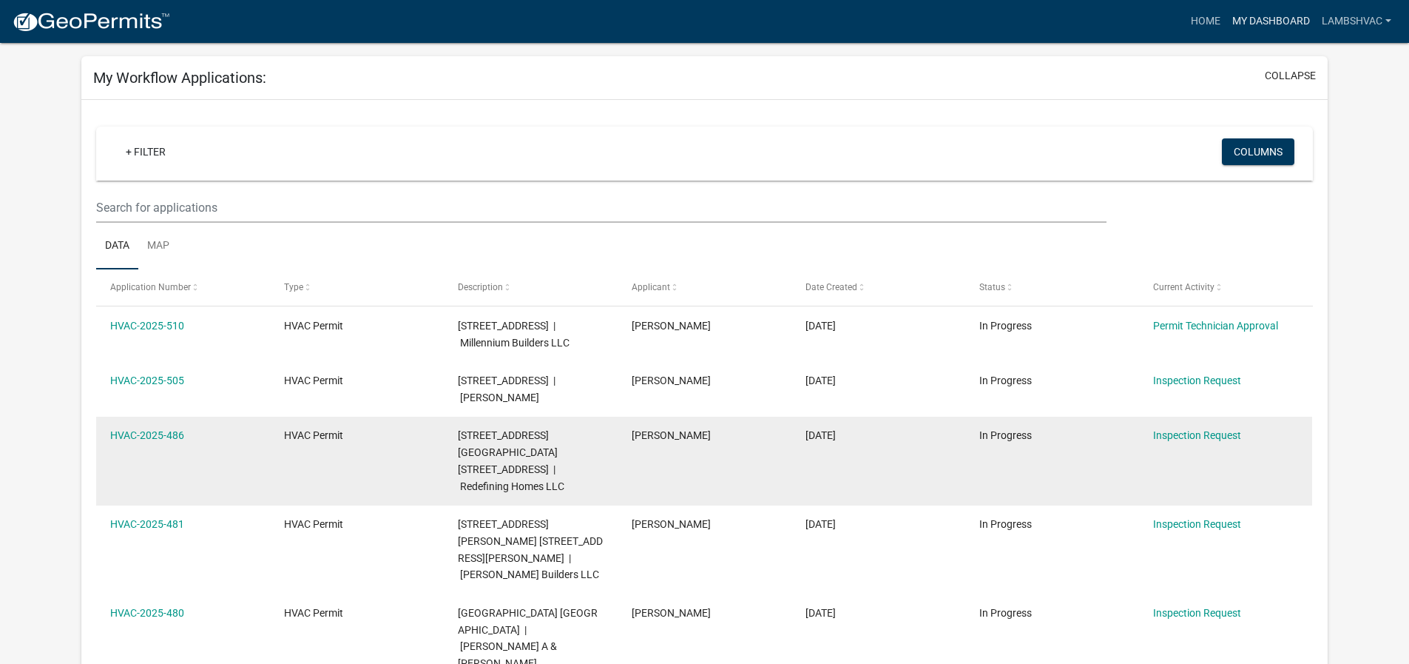
scroll to position [0, 0]
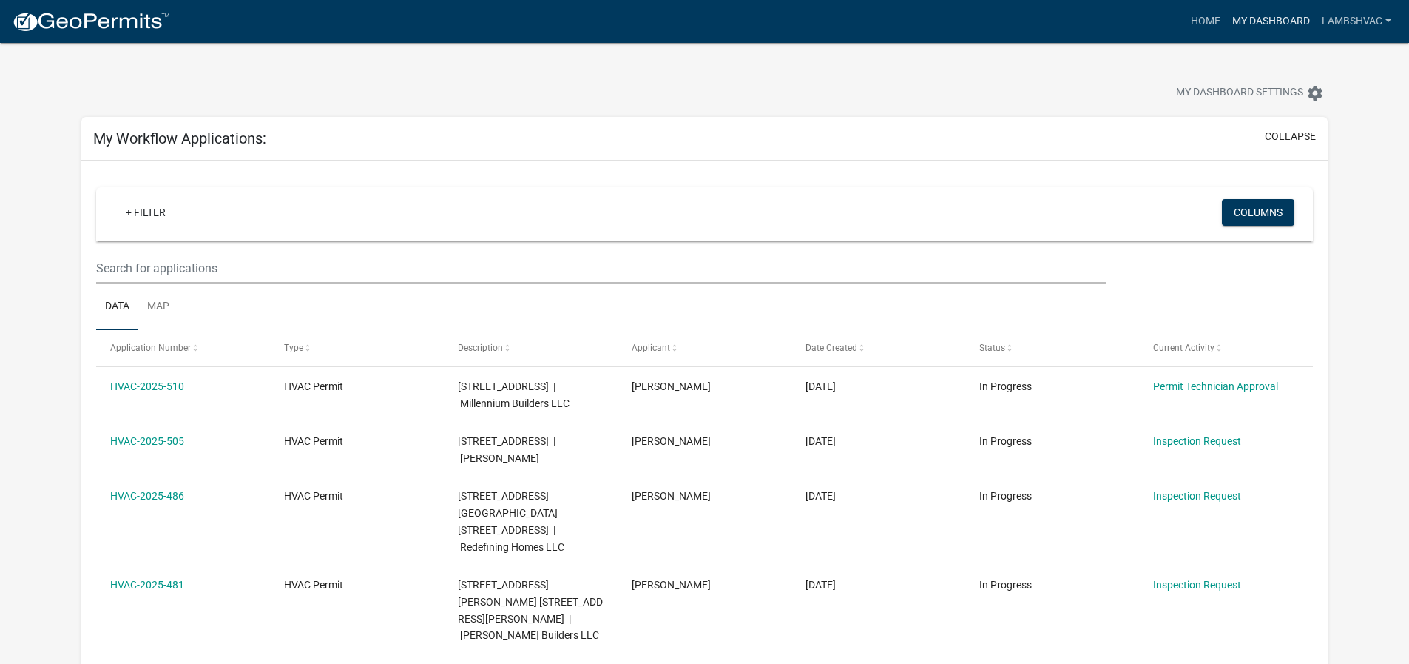
click at [1256, 18] on link "My Dashboard" at bounding box center [1272, 21] width 90 height 28
click at [1199, 20] on link "Home" at bounding box center [1205, 21] width 41 height 28
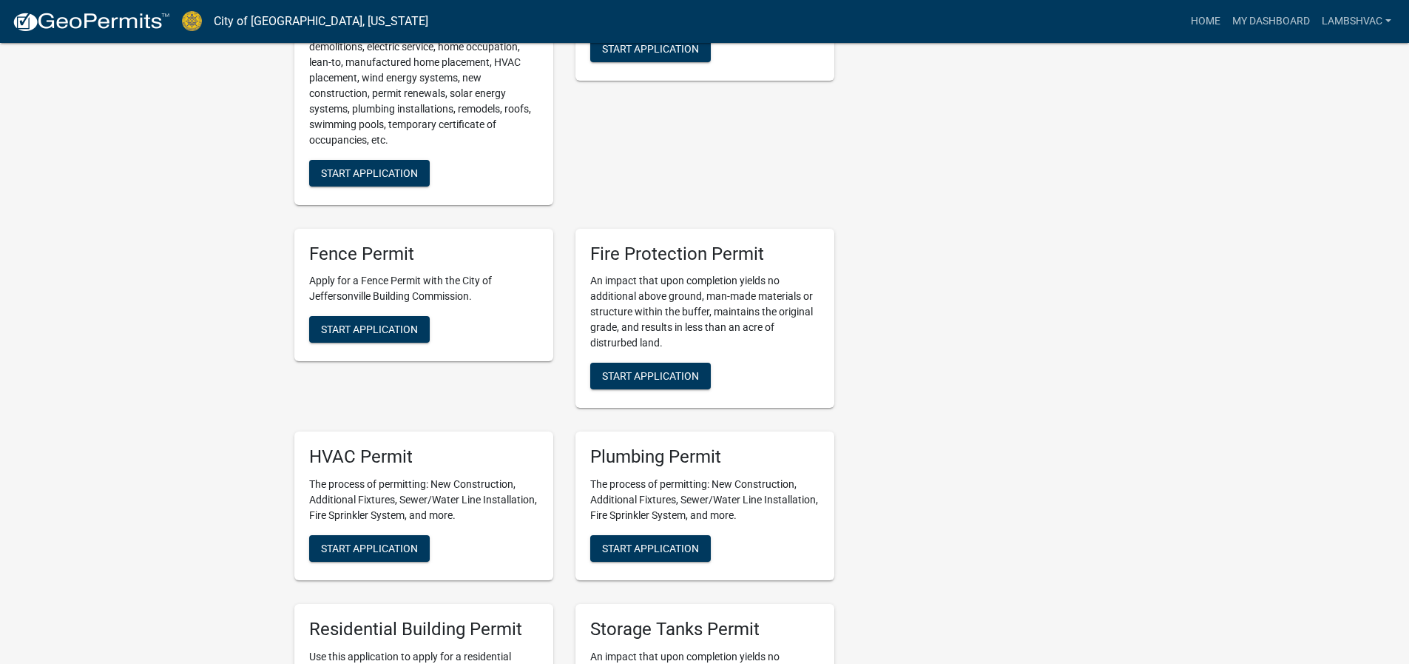
scroll to position [888, 0]
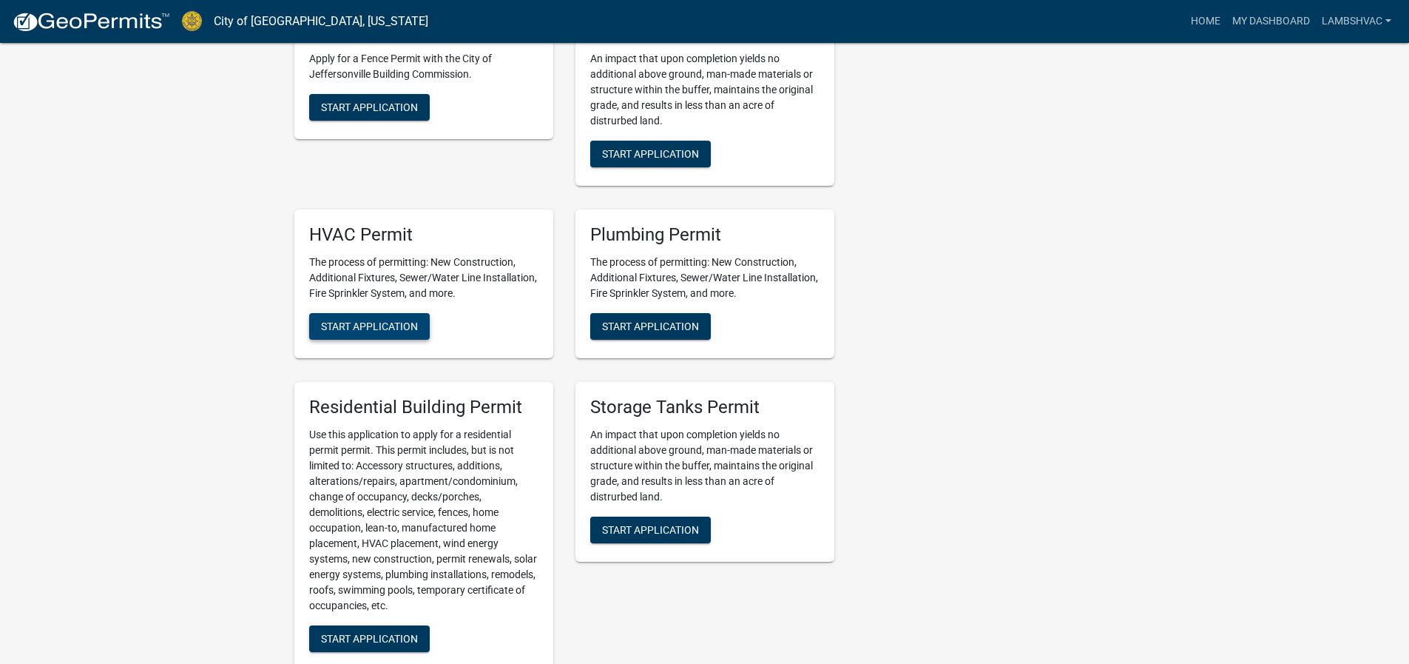
click at [380, 317] on button "Start Application" at bounding box center [369, 326] width 121 height 27
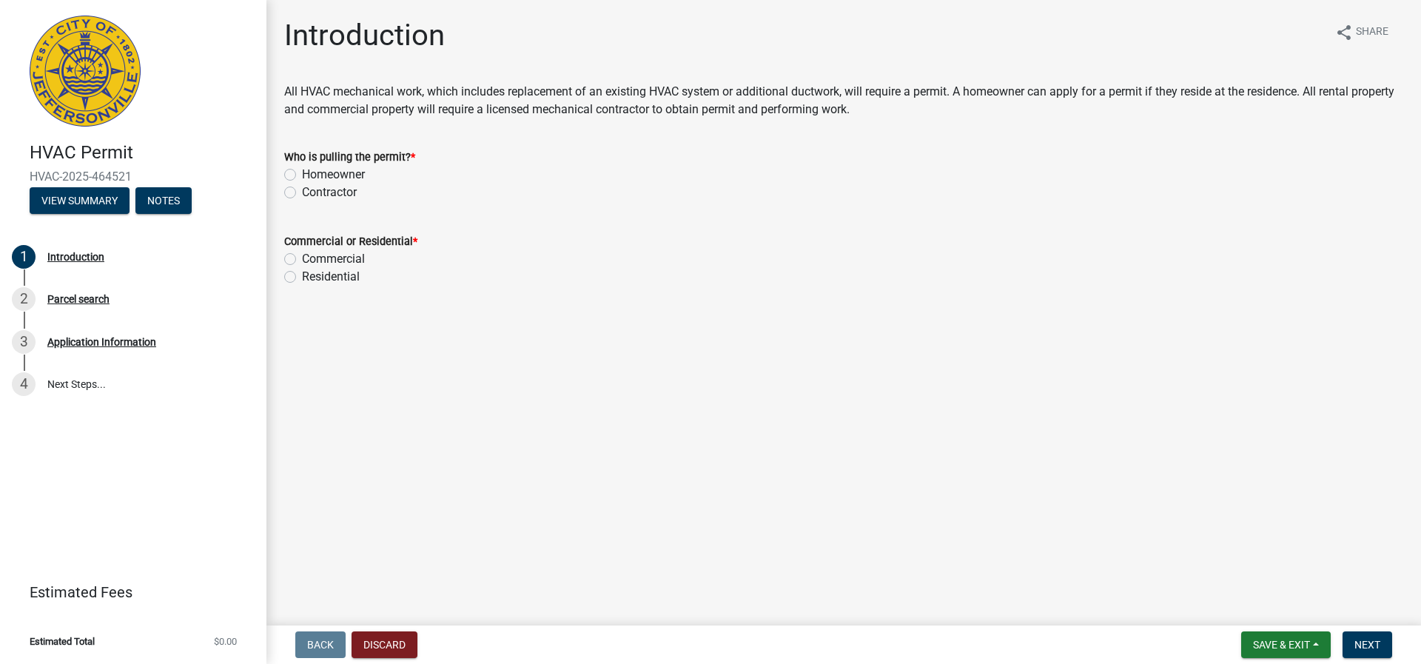
click at [302, 196] on label "Contractor" at bounding box center [329, 192] width 55 height 18
click at [302, 193] on input "Contractor" at bounding box center [307, 188] width 10 height 10
radio input "true"
click at [302, 279] on label "Residential" at bounding box center [331, 277] width 58 height 18
click at [302, 277] on input "Residential" at bounding box center [307, 273] width 10 height 10
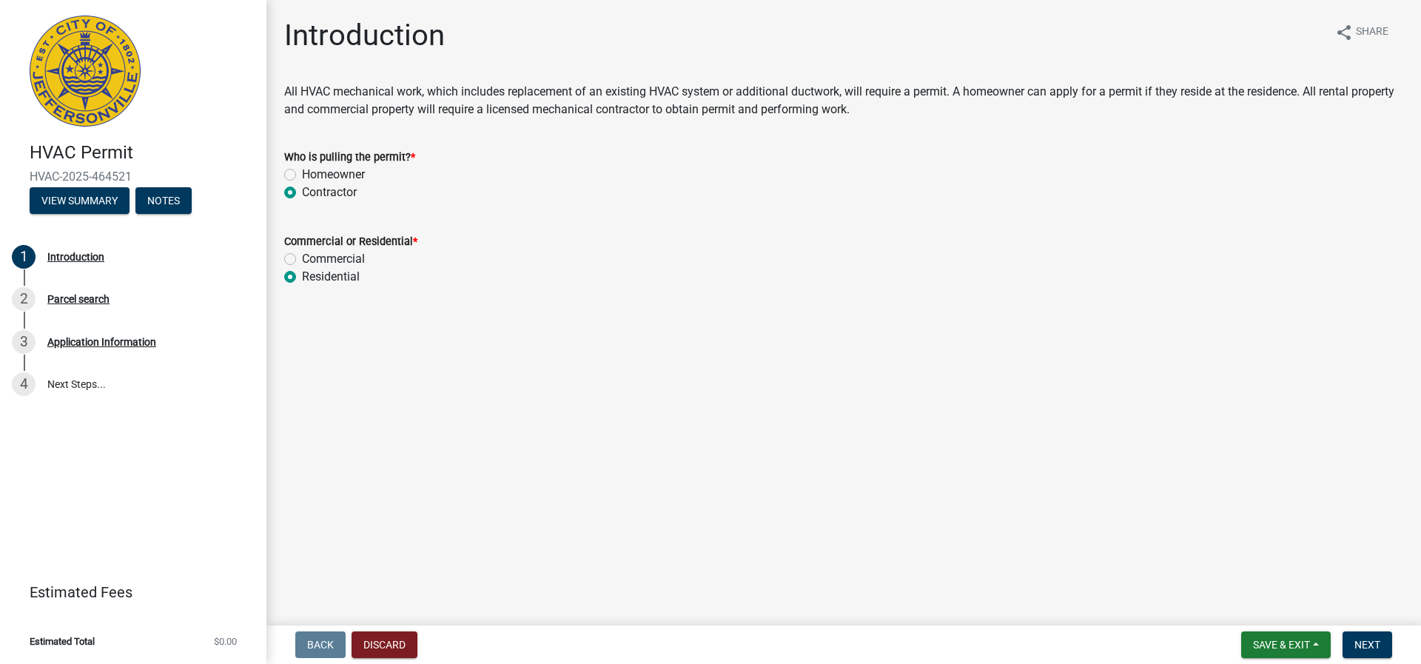
radio input "true"
click at [1375, 651] on button "Next" at bounding box center [1367, 644] width 50 height 27
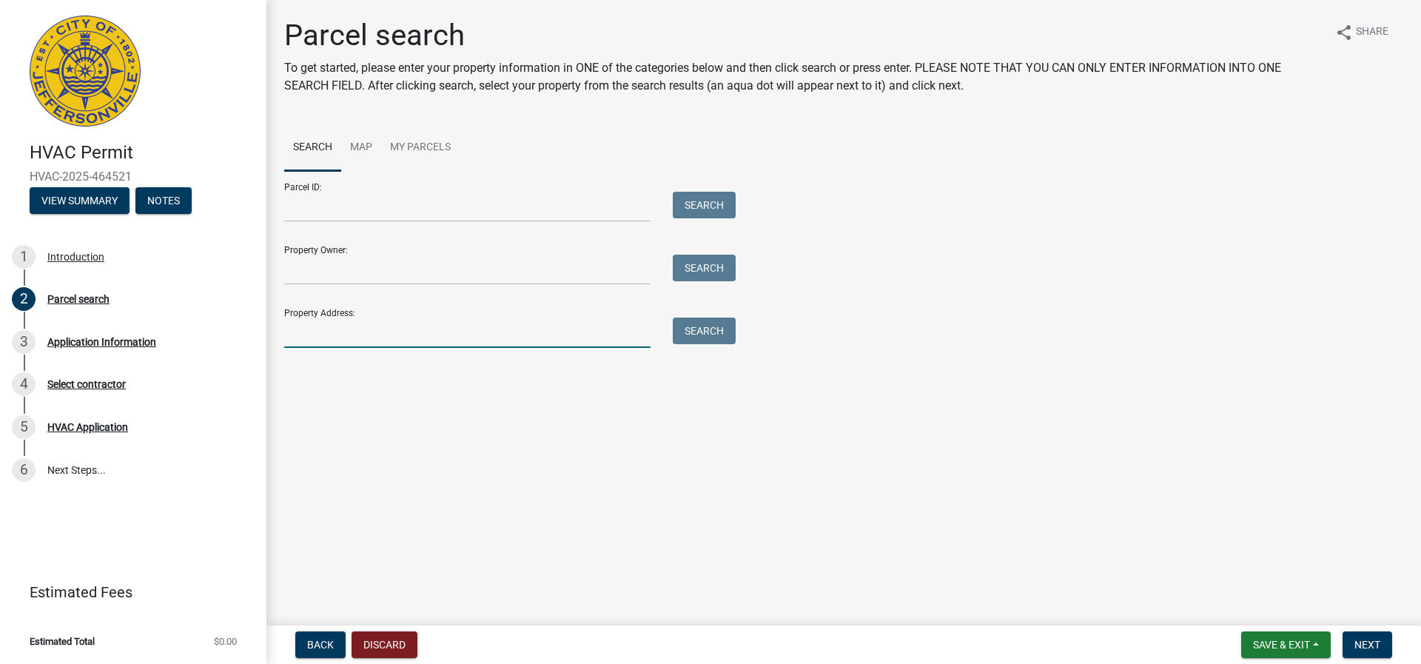
click at [339, 336] on input "Property Address:" at bounding box center [467, 332] width 366 height 30
type input "2095 Aster"
click at [696, 338] on button "Search" at bounding box center [704, 330] width 63 height 27
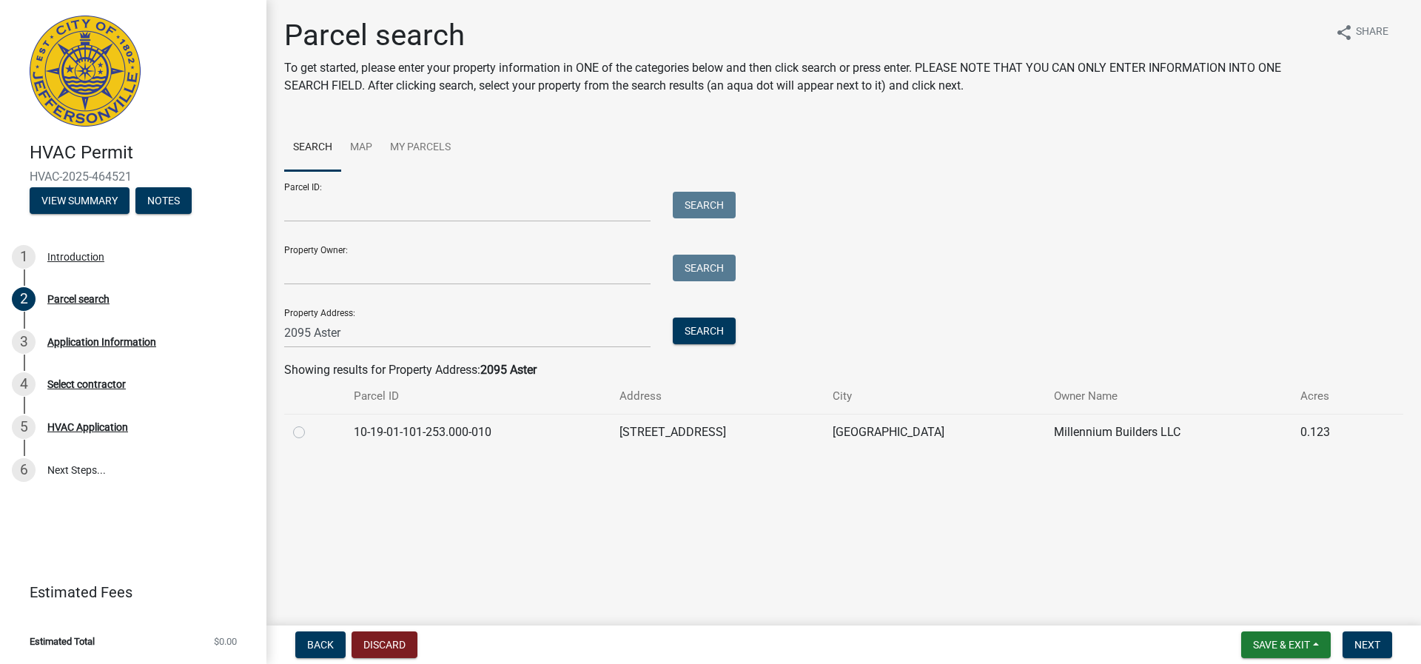
click at [306, 432] on div at bounding box center [314, 432] width 43 height 18
click at [311, 423] on label at bounding box center [311, 423] width 0 height 0
click at [311, 431] on input "radio" at bounding box center [316, 428] width 10 height 10
radio input "true"
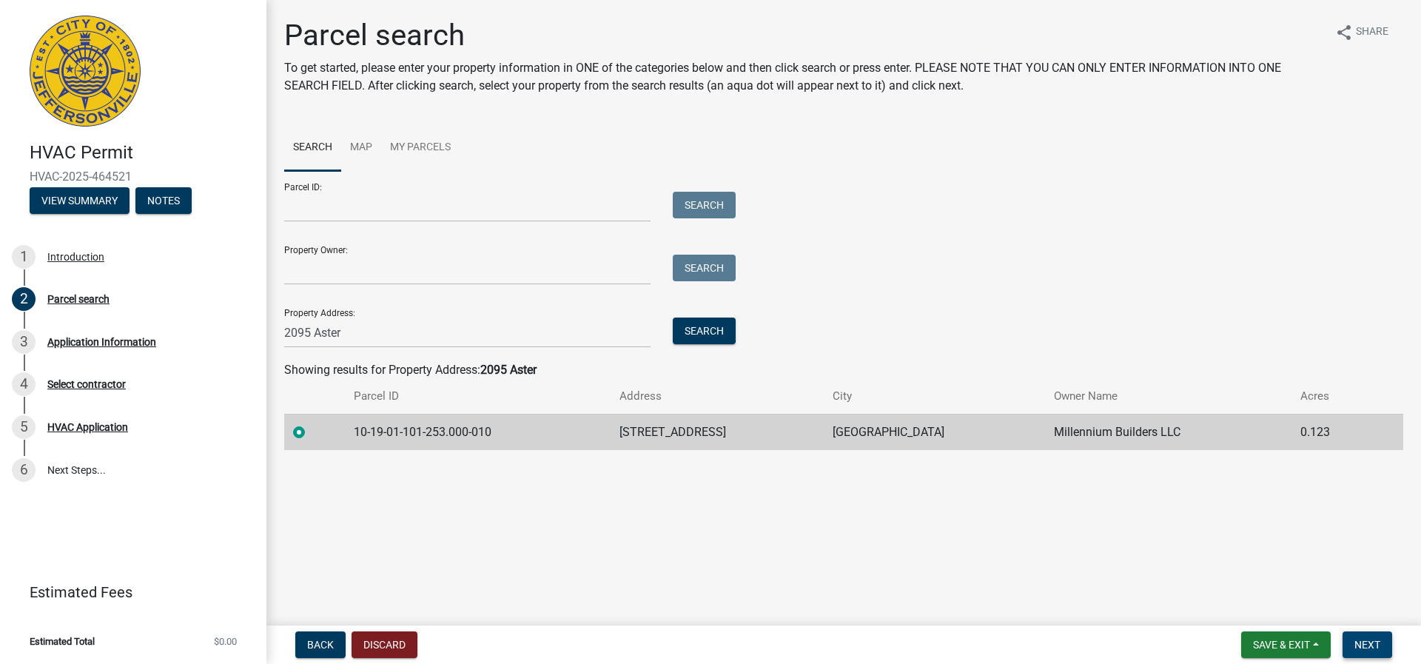
click at [1367, 641] on span "Next" at bounding box center [1367, 644] width 26 height 12
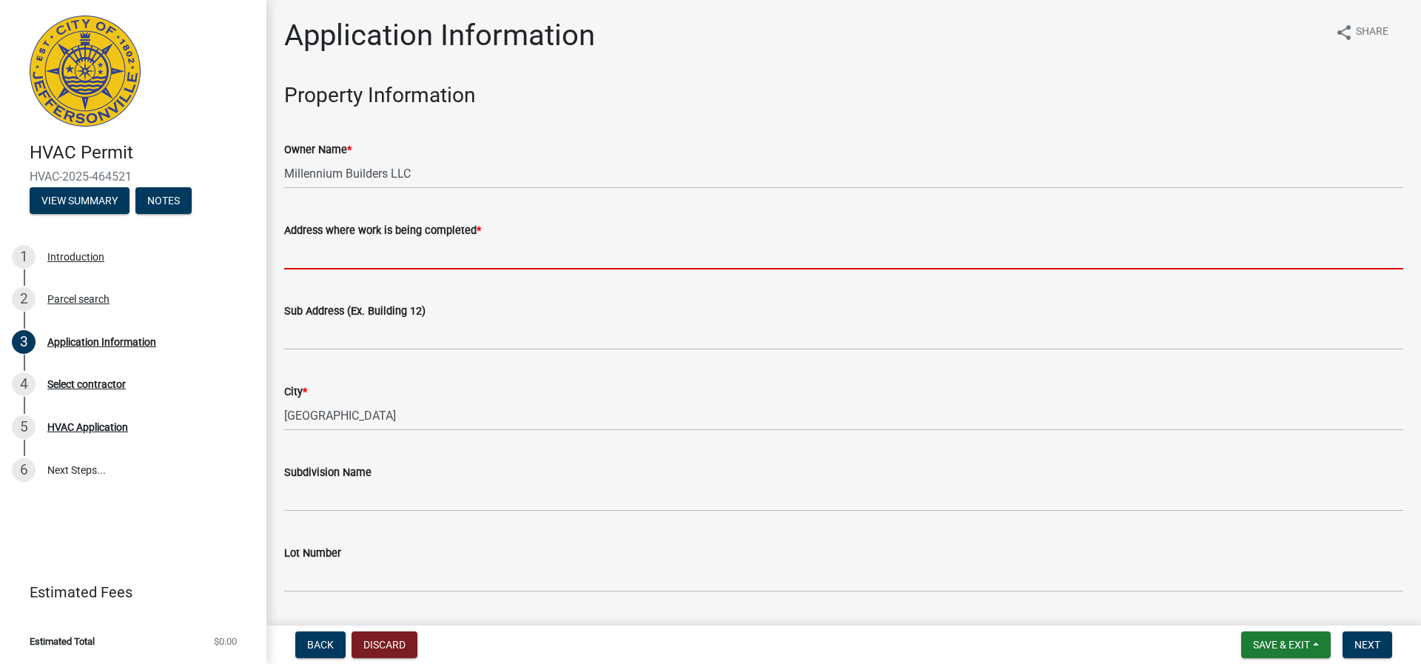
click at [350, 255] on input "Address where work is being completed *" at bounding box center [843, 254] width 1119 height 30
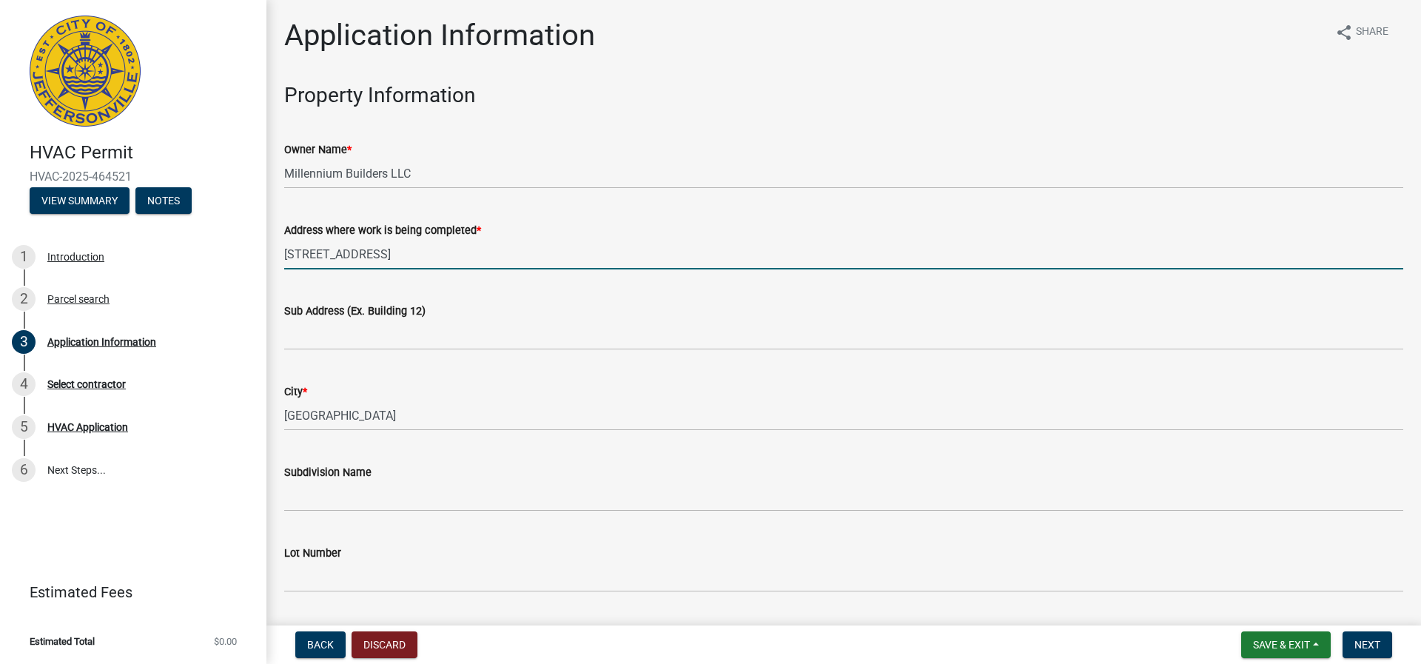
type input "[STREET_ADDRESS]"
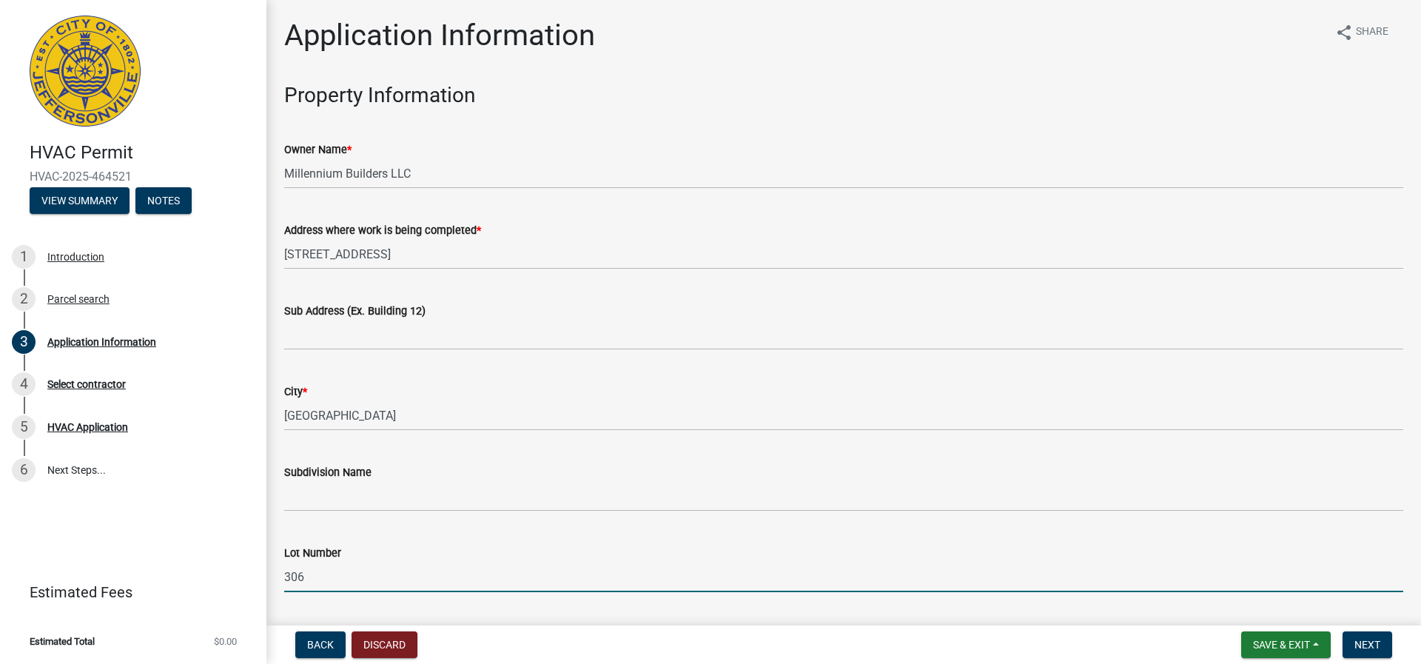
type input "306"
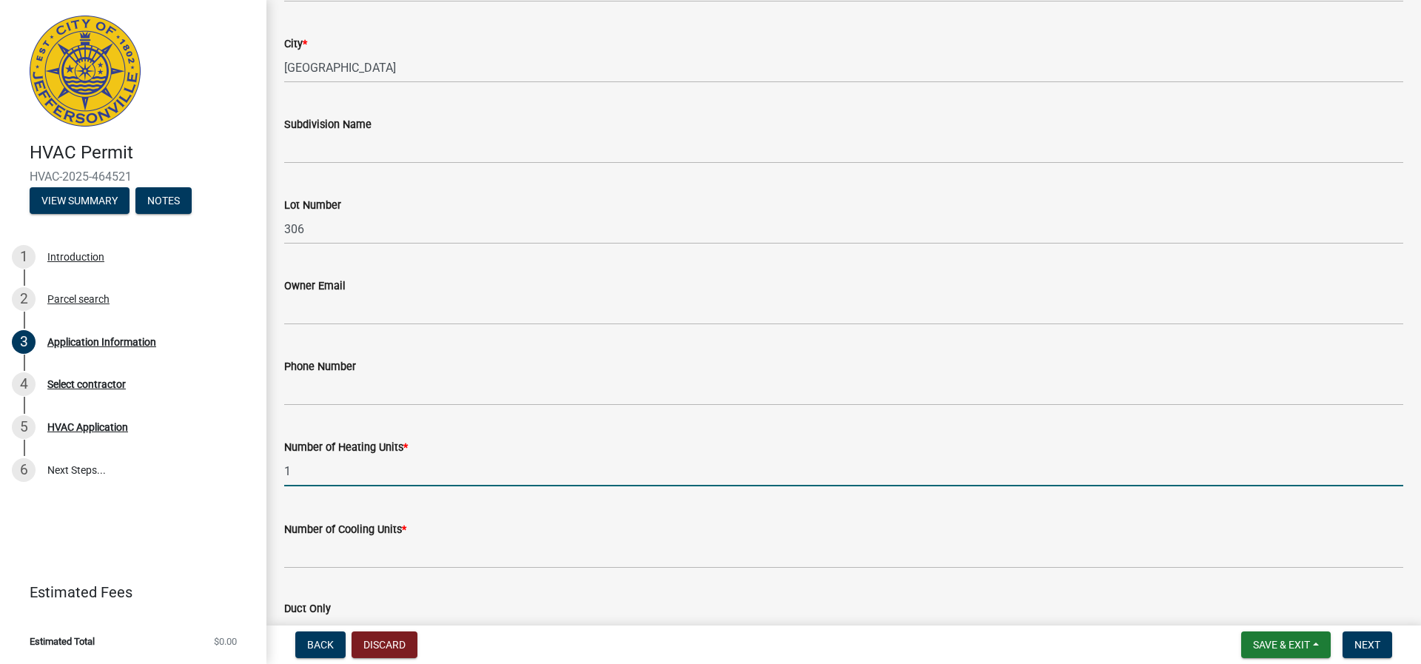
type input "1"
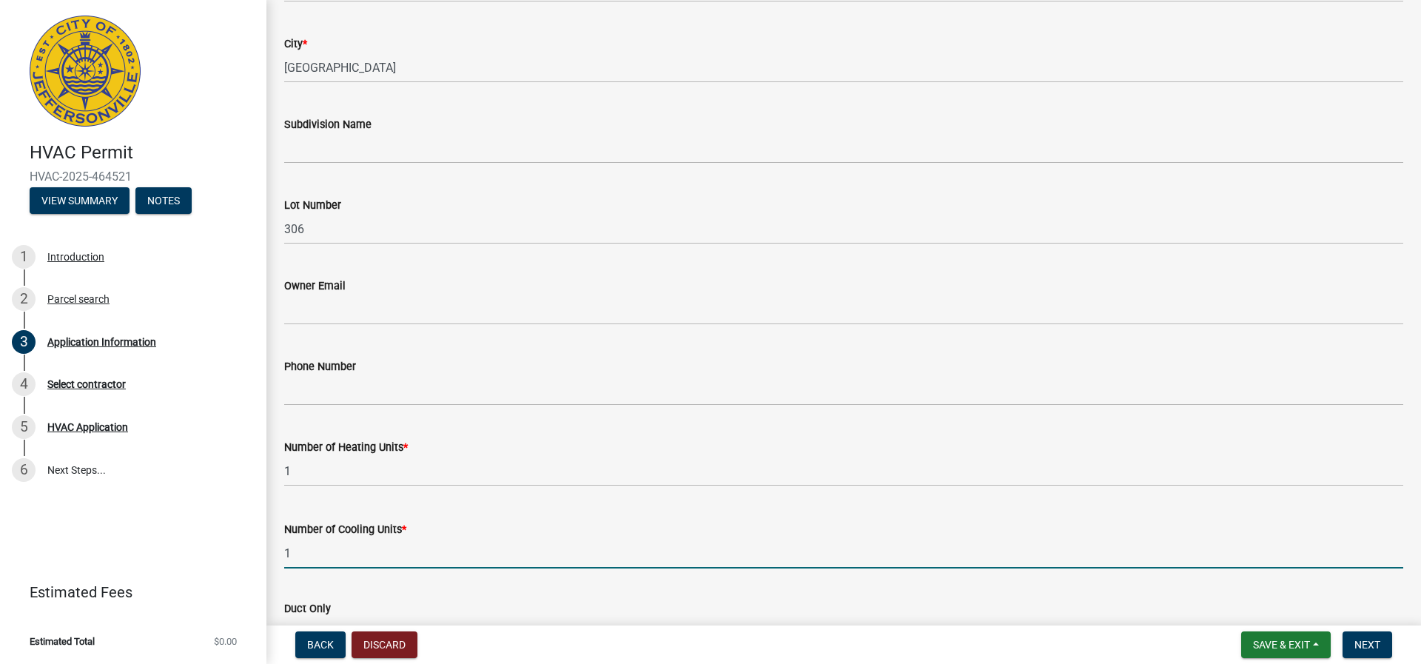
type input "1"
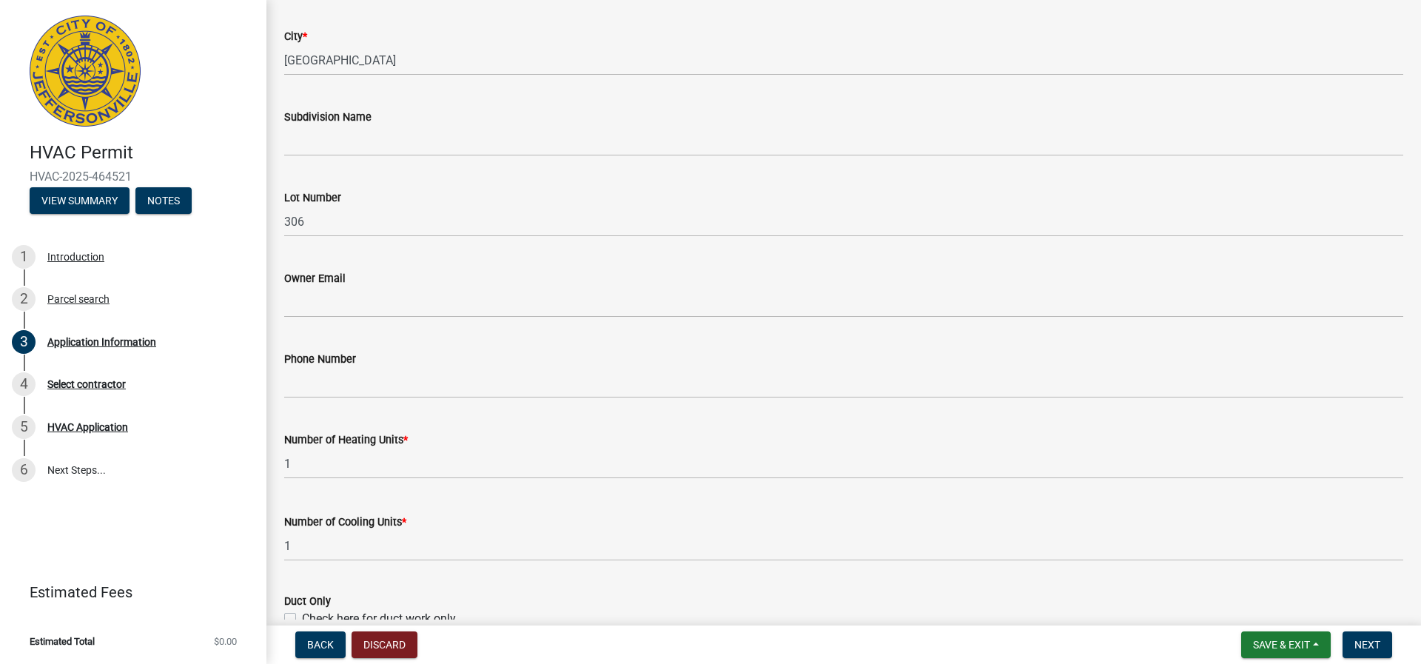
scroll to position [740, 0]
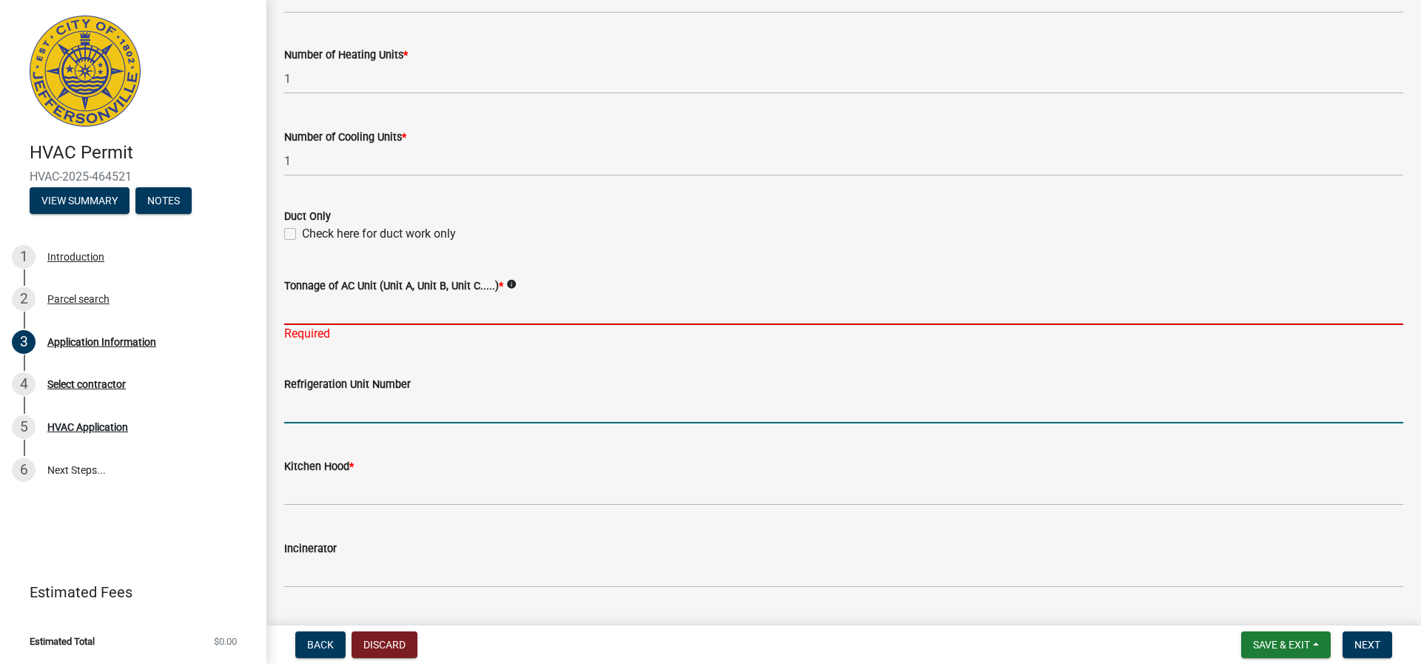
drag, startPoint x: 383, startPoint y: 303, endPoint x: 375, endPoint y: 300, distance: 8.4
click at [383, 303] on input "Tonnage of AC Unit (Unit A, Unit B, Unit C.....) *" at bounding box center [843, 309] width 1119 height 30
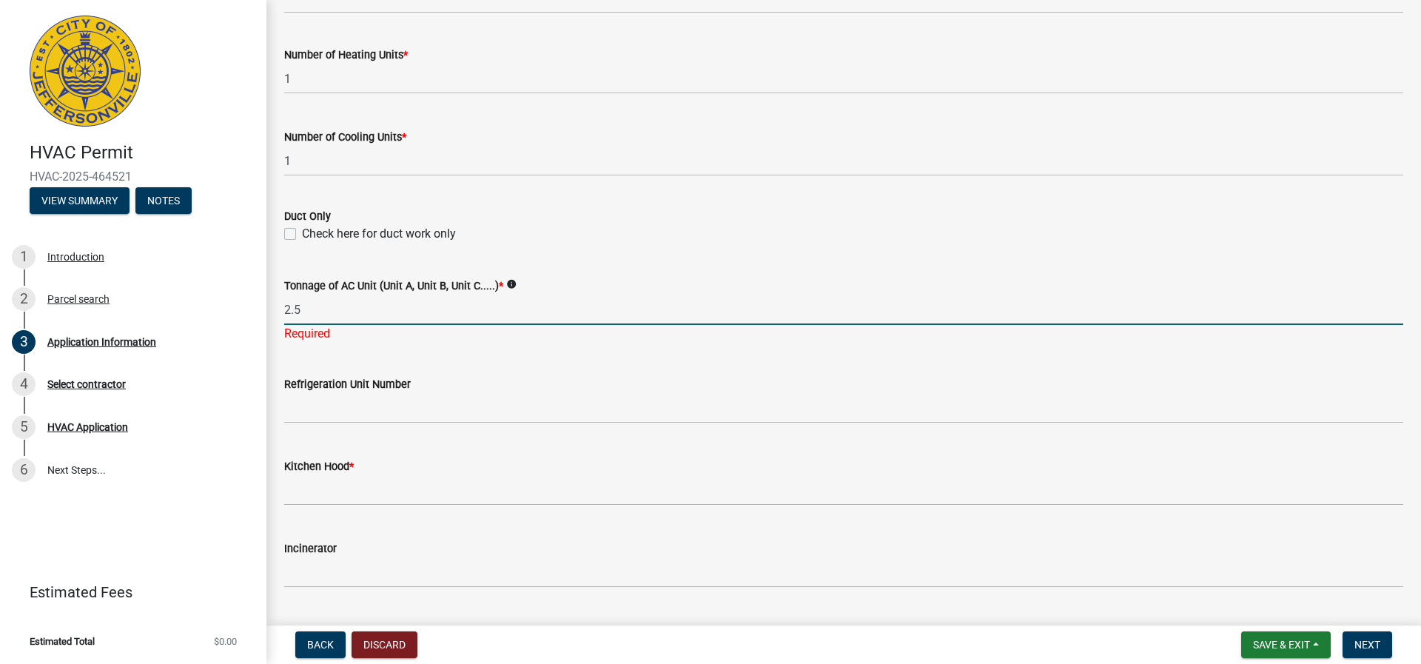
type input "2.5"
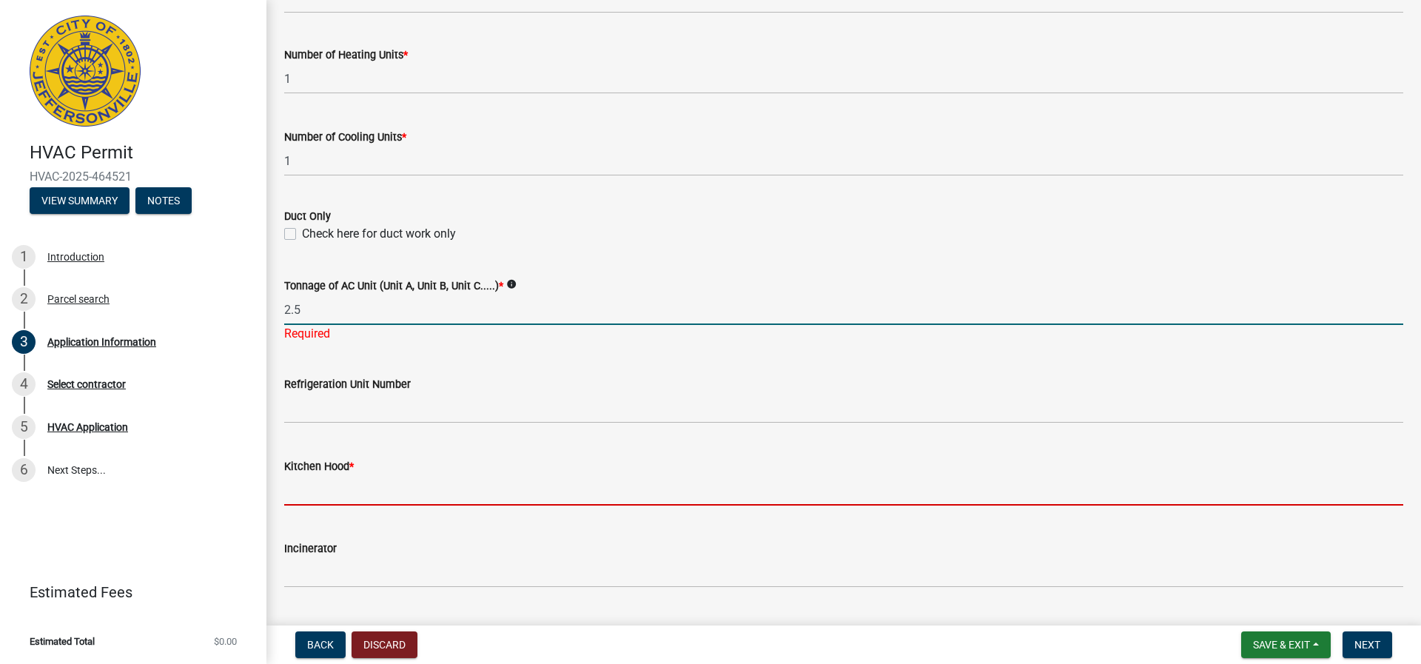
click at [365, 497] on wm-data-entity-input "Kitchen Hood *" at bounding box center [843, 478] width 1119 height 82
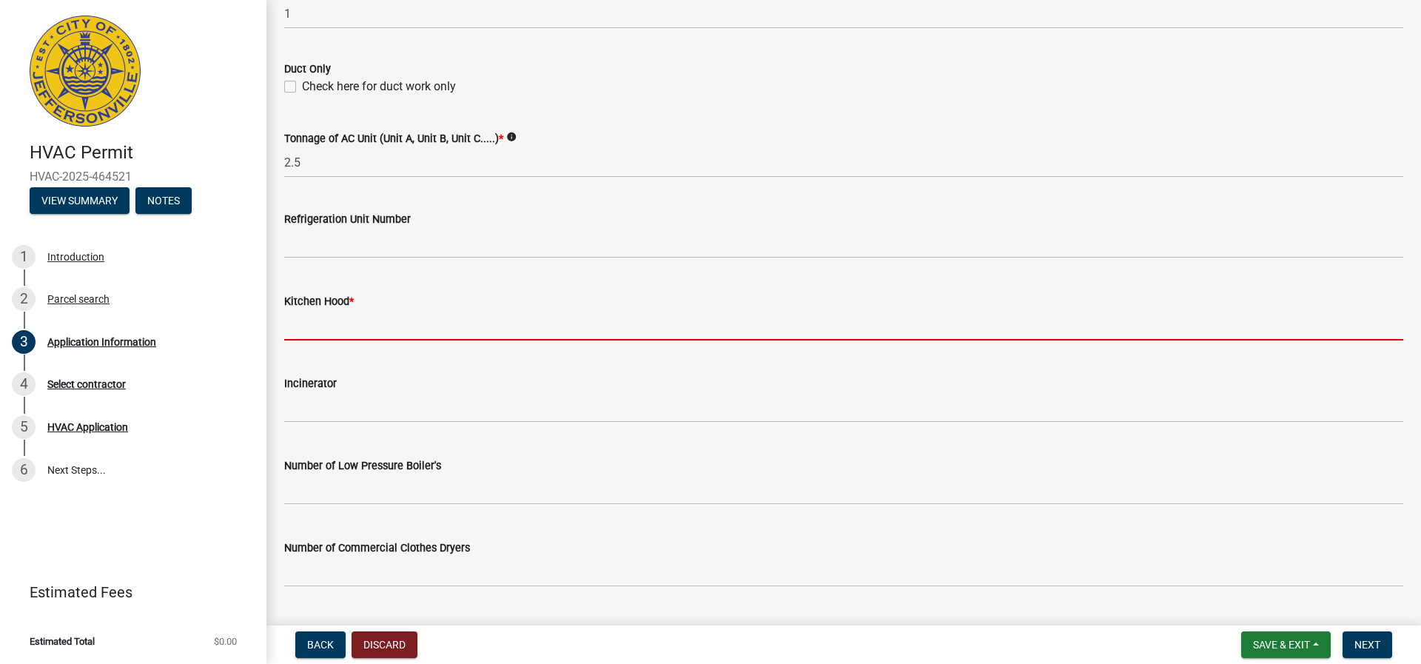
scroll to position [888, 0]
type input "0"
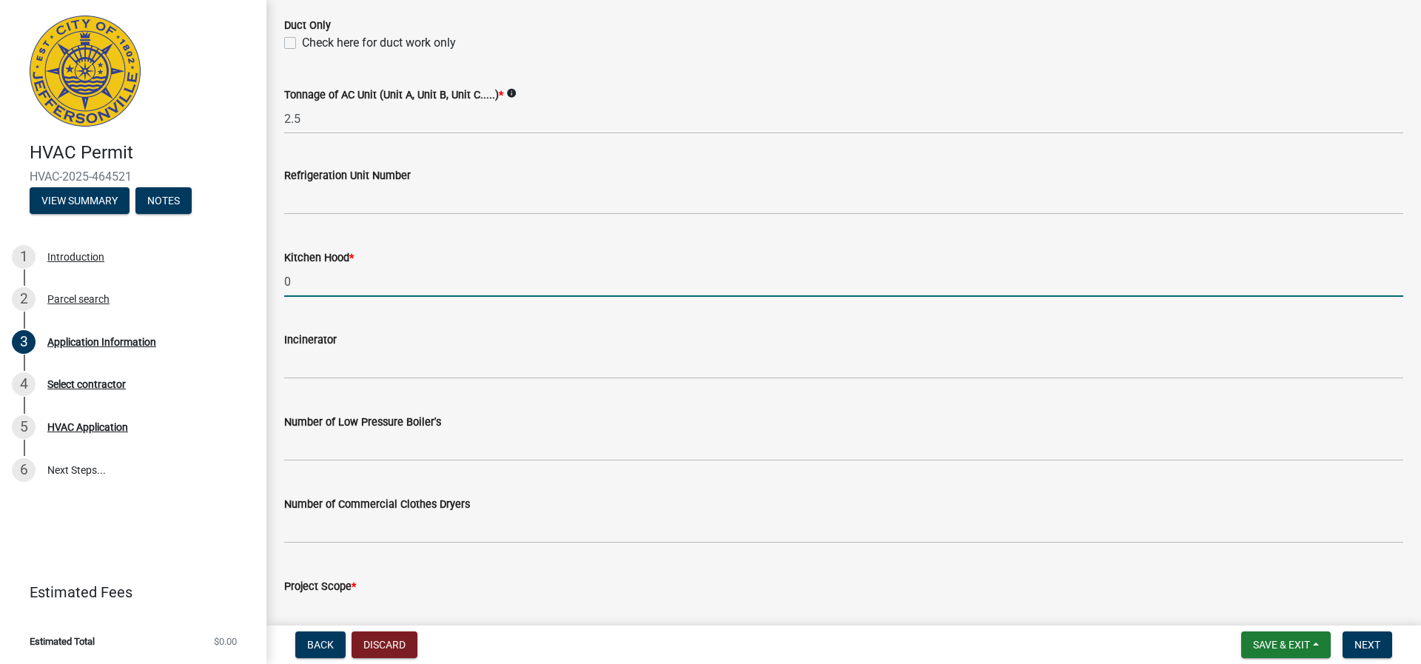
scroll to position [1006, 0]
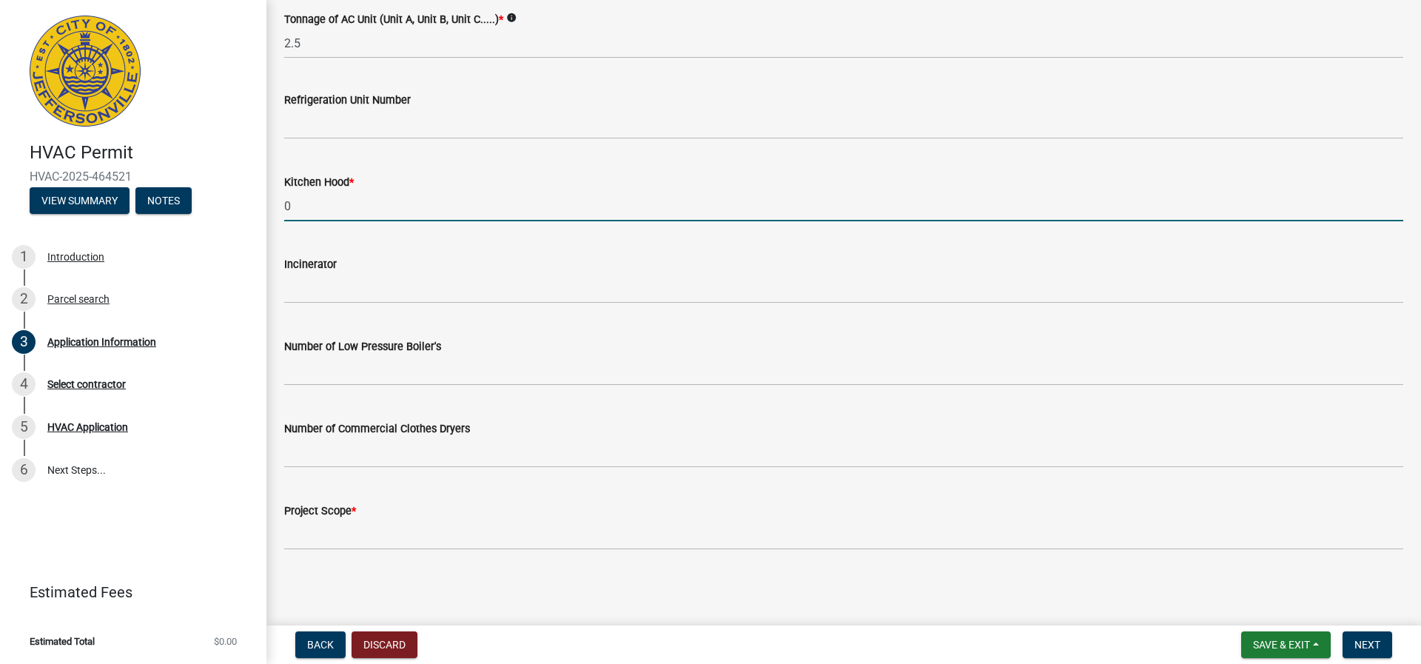
click at [371, 510] on div "Project Scope *" at bounding box center [843, 511] width 1119 height 18
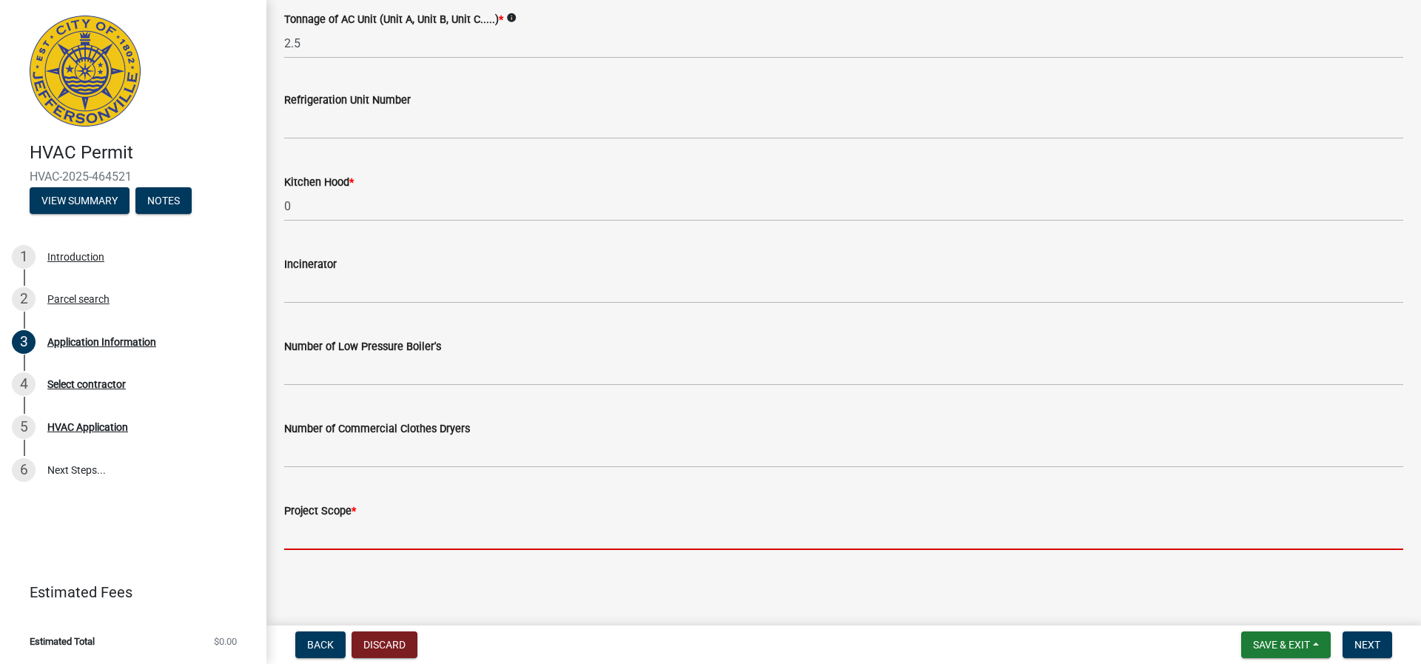
click at [373, 545] on input "Project Scope *" at bounding box center [843, 534] width 1119 height 30
type input "New construction hvac install"
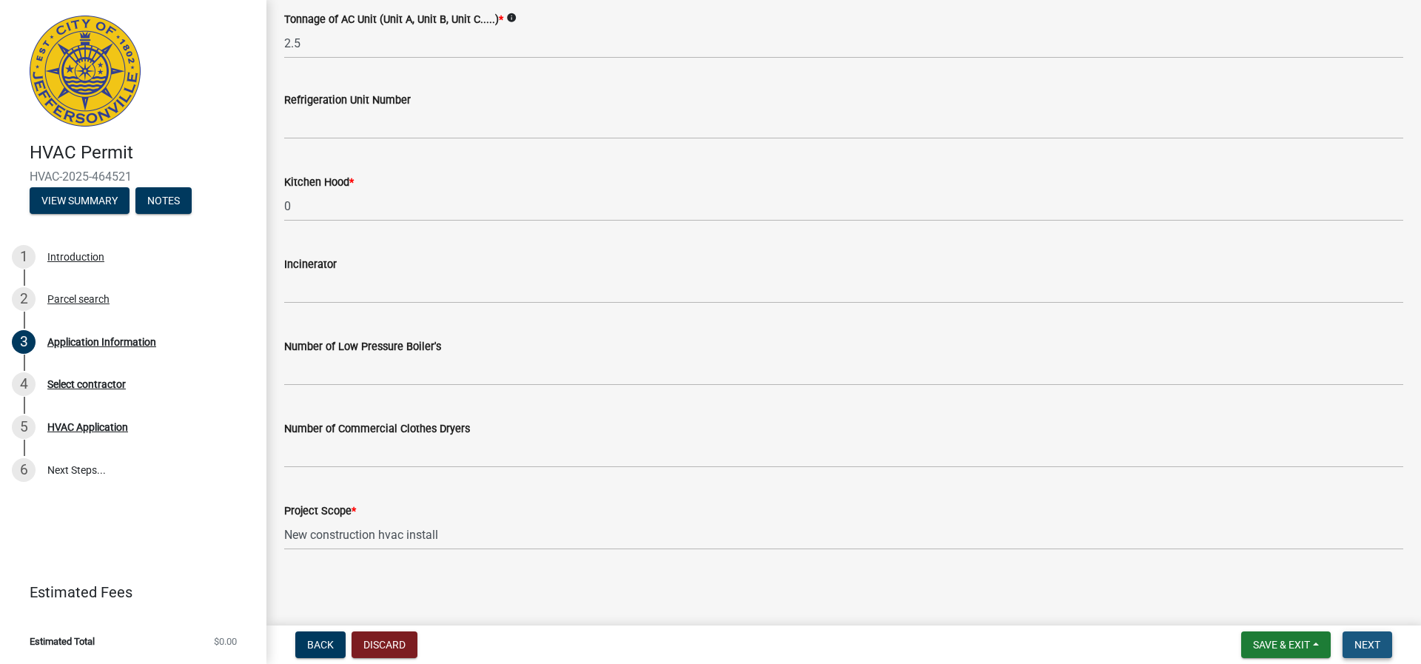
click at [1370, 653] on button "Next" at bounding box center [1367, 644] width 50 height 27
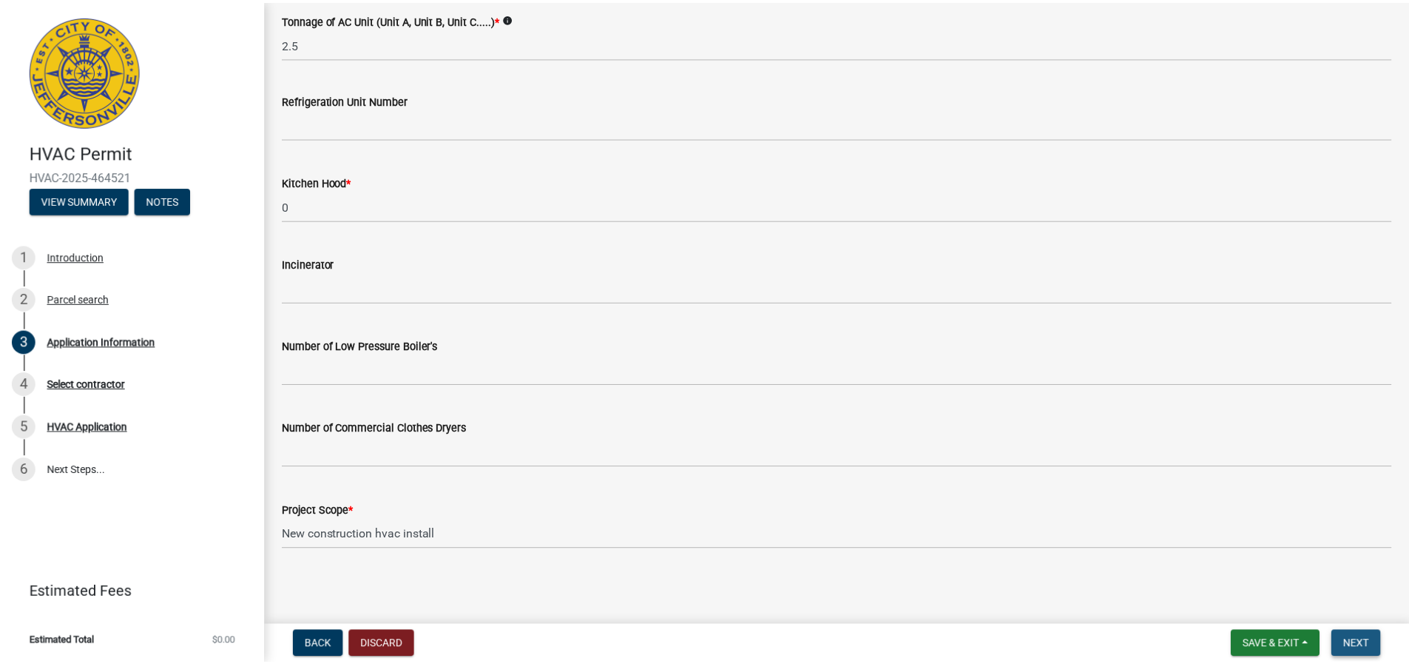
scroll to position [0, 0]
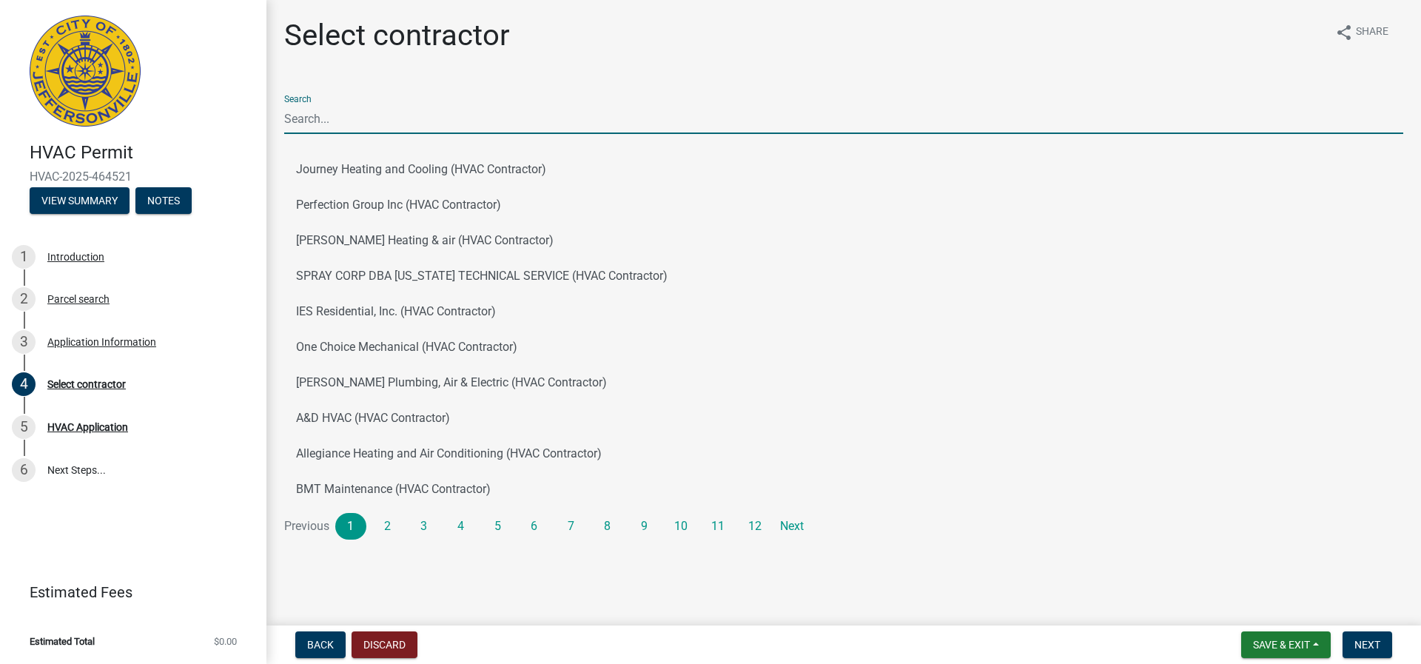
click at [410, 121] on input "Search" at bounding box center [843, 119] width 1119 height 30
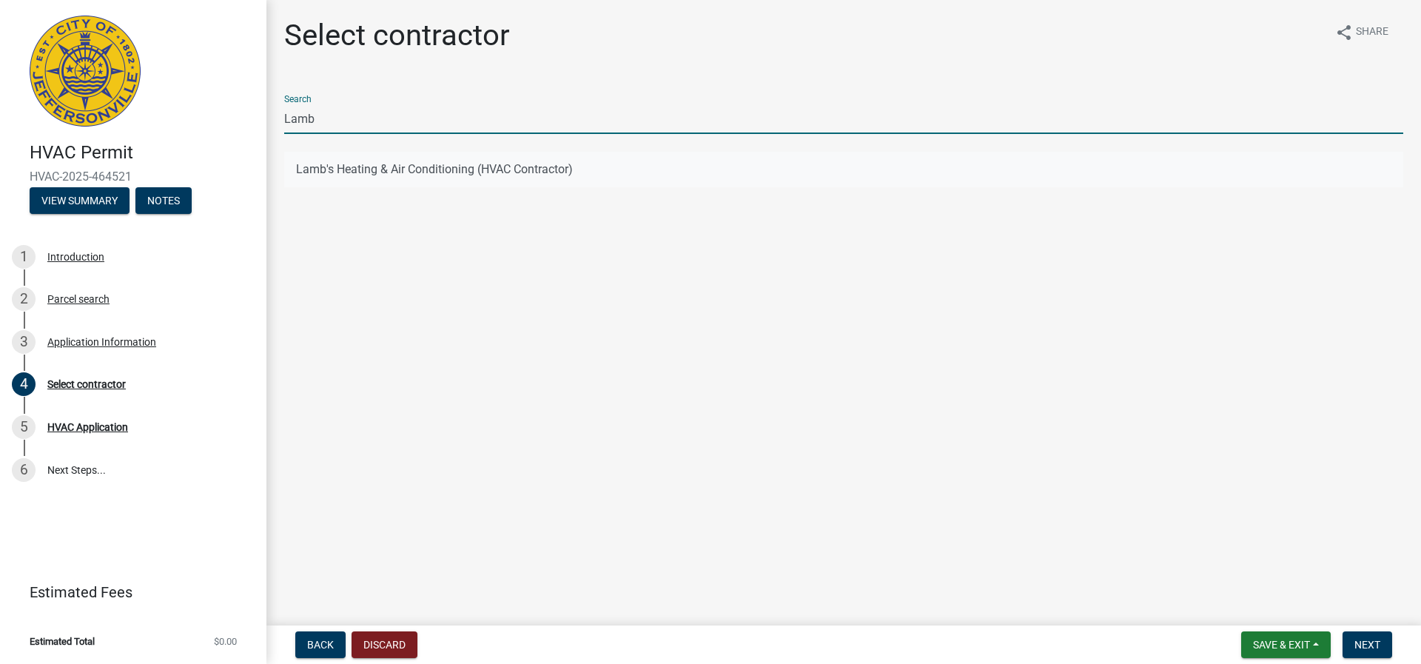
type input "Lamb"
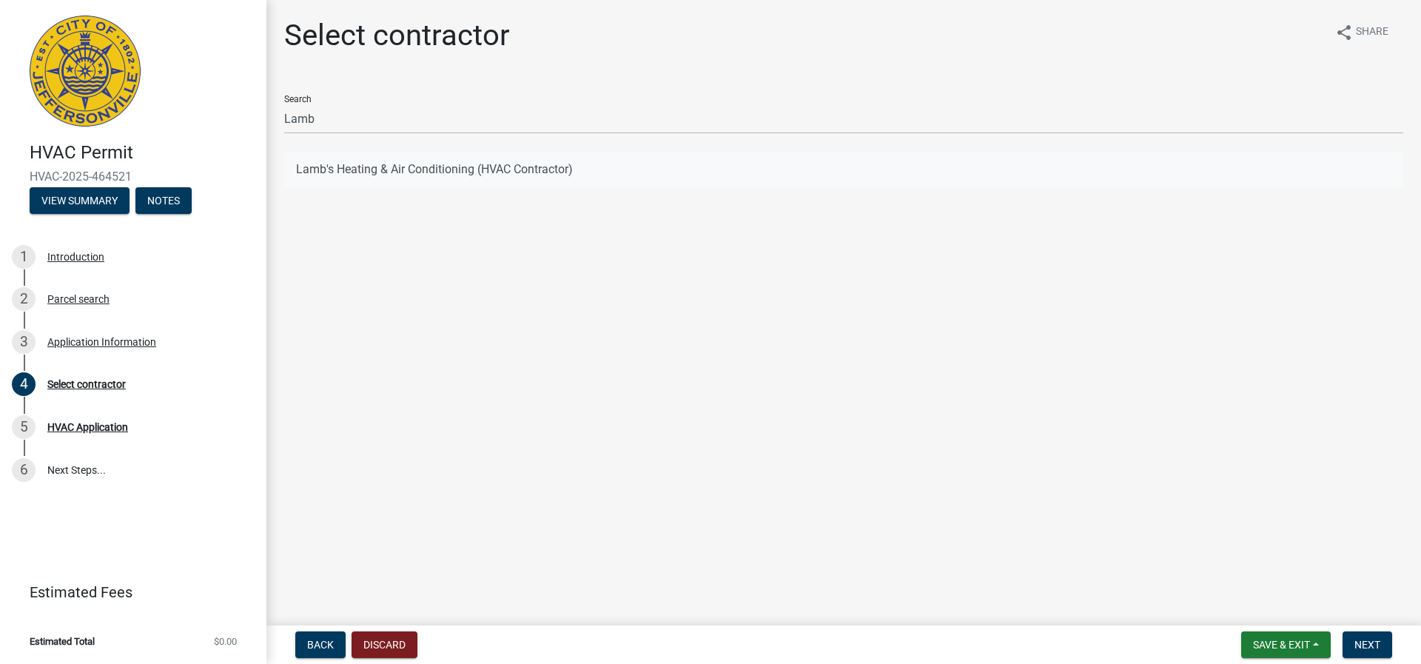
click at [314, 172] on button "Lamb's Heating & Air Conditioning (HVAC Contractor)" at bounding box center [843, 170] width 1119 height 36
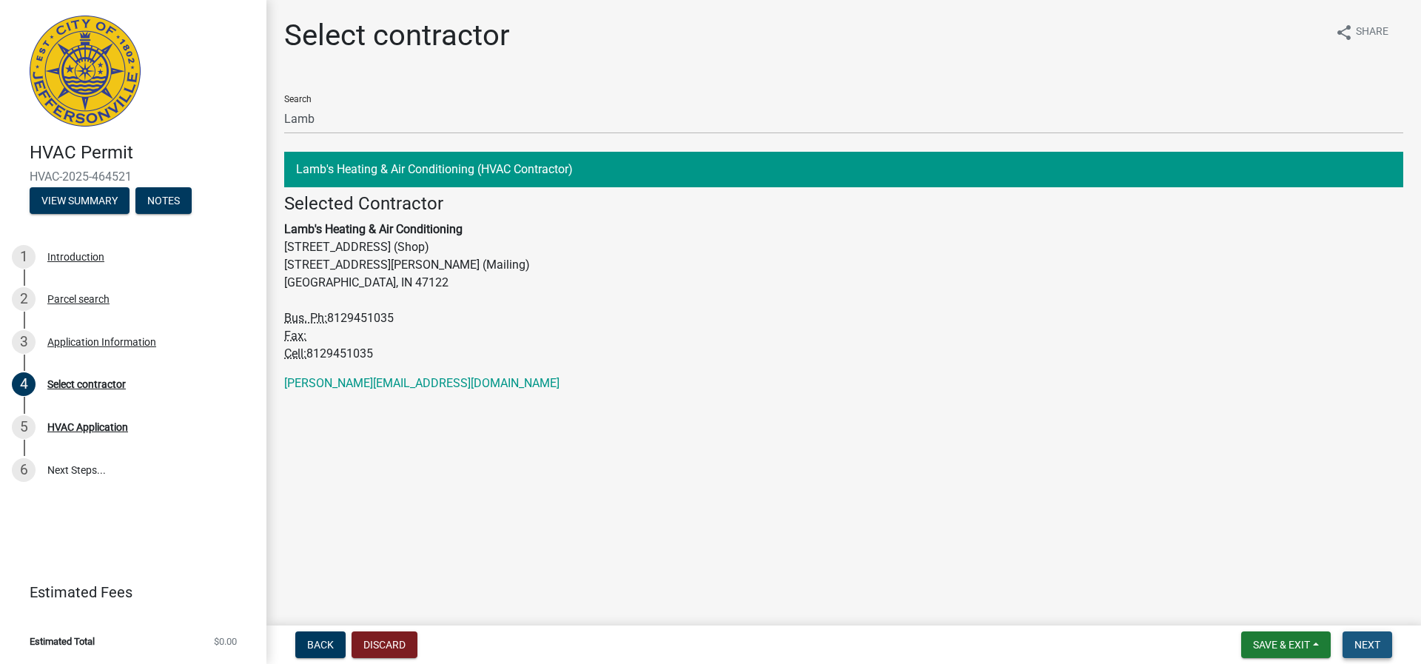
click at [1355, 641] on span "Next" at bounding box center [1367, 644] width 26 height 12
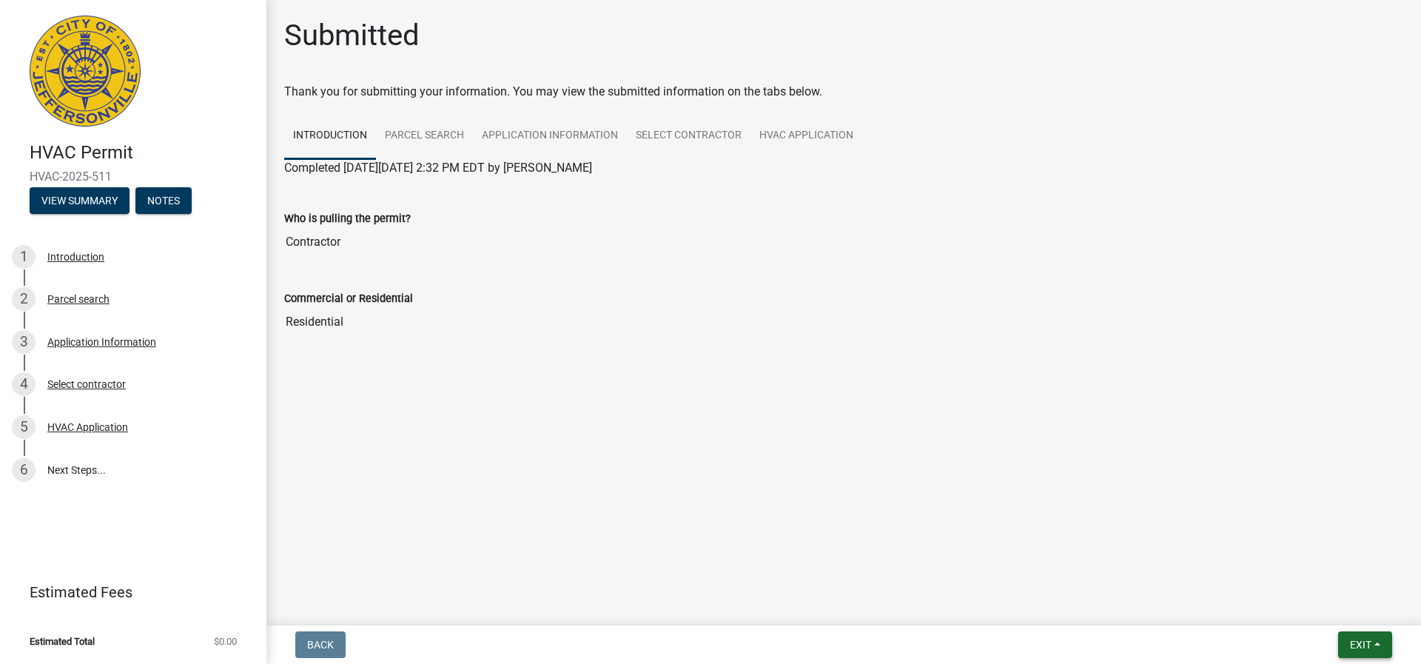
click at [1364, 643] on span "Exit" at bounding box center [1359, 644] width 21 height 12
click at [1316, 607] on button "Save & Exit" at bounding box center [1332, 606] width 118 height 36
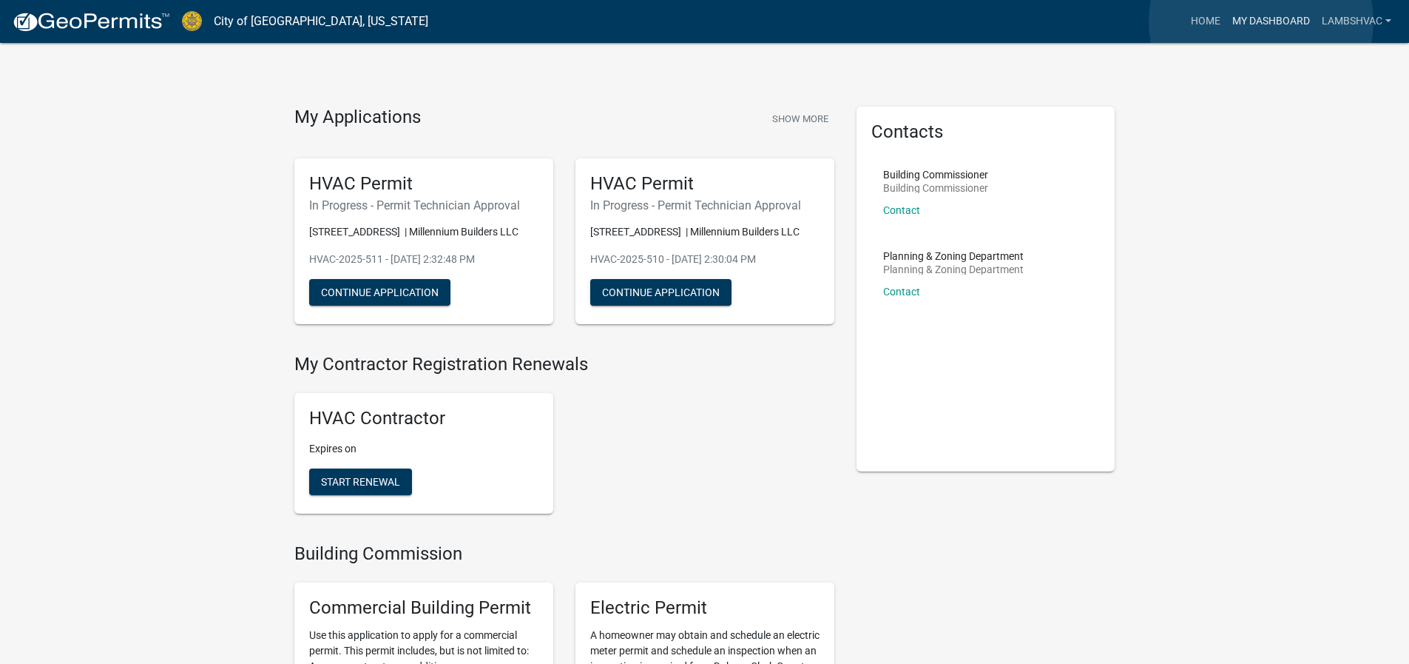
click at [1261, 21] on link "My Dashboard" at bounding box center [1272, 21] width 90 height 28
